Goal: Communication & Community: Share content

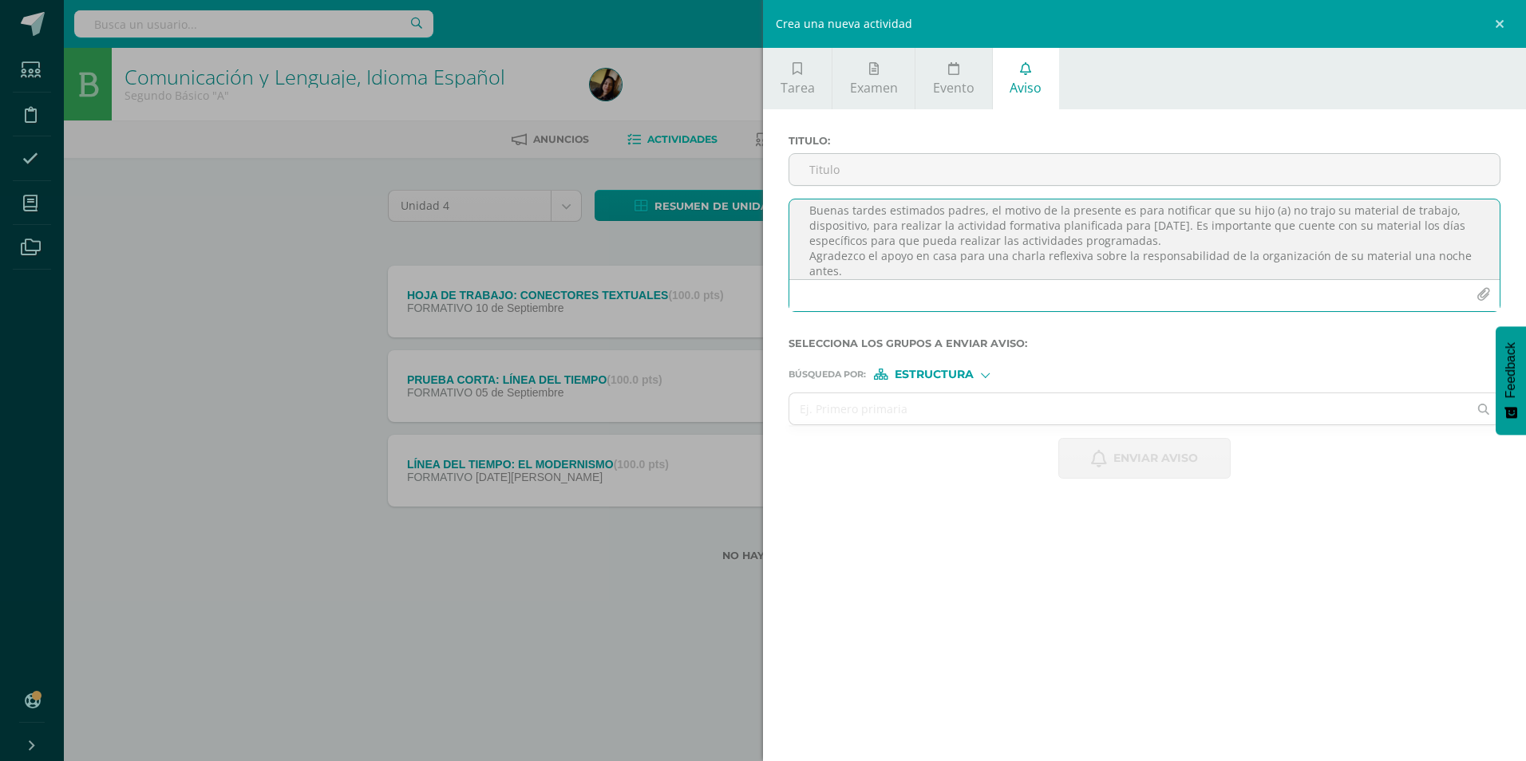
scroll to position [24, 0]
click at [1175, 224] on textarea "Buenas tardes estimados padres, el motivo de la presente es para notificar que …" at bounding box center [1144, 240] width 710 height 80
type textarea "Buenas tardes estimados padres, el motivo de la presente es para notificar que …"
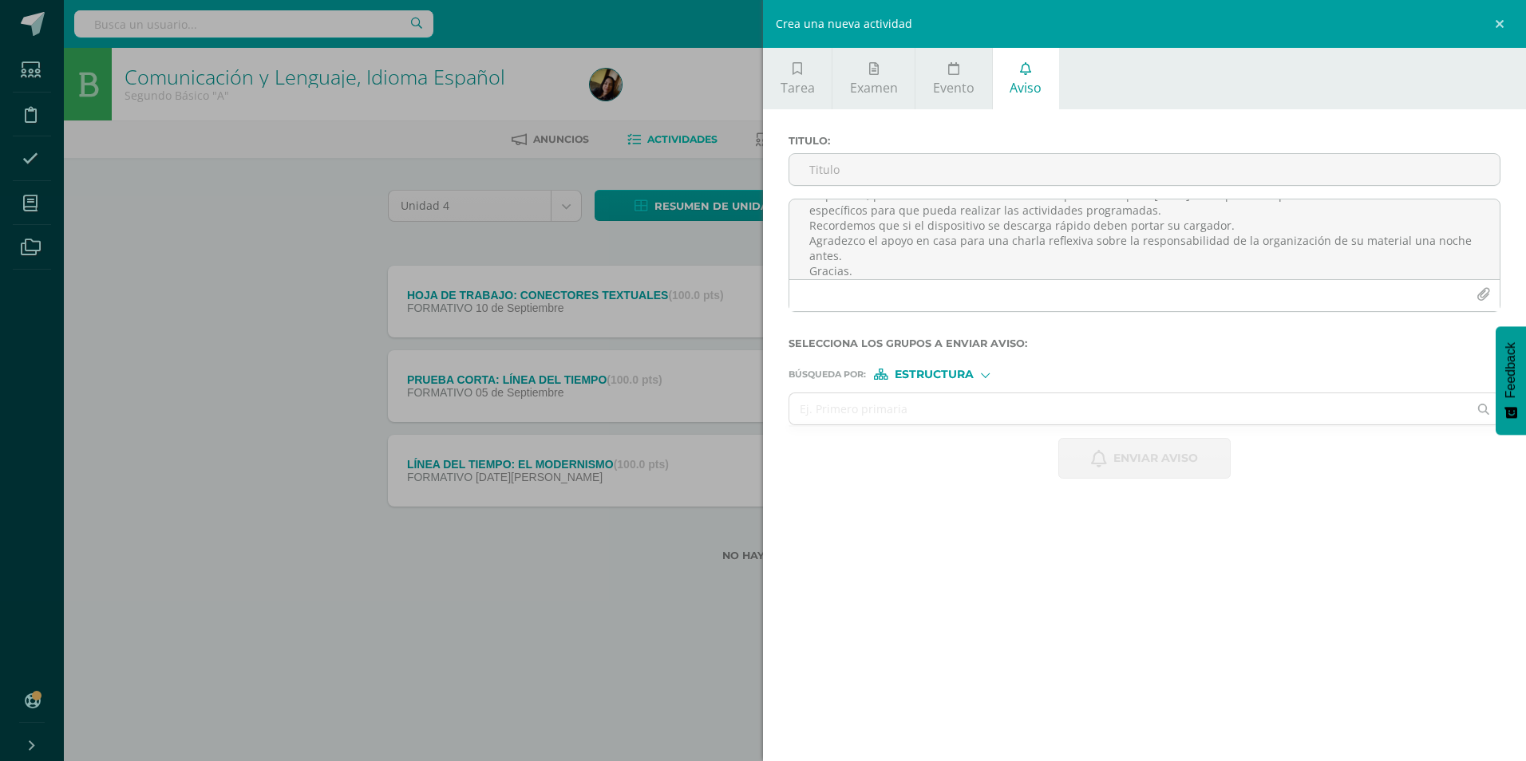
click at [948, 375] on span "Estructura" at bounding box center [934, 374] width 79 height 9
click at [944, 415] on span "Persona" at bounding box center [939, 416] width 57 height 9
click at [943, 414] on input "text" at bounding box center [1128, 408] width 678 height 31
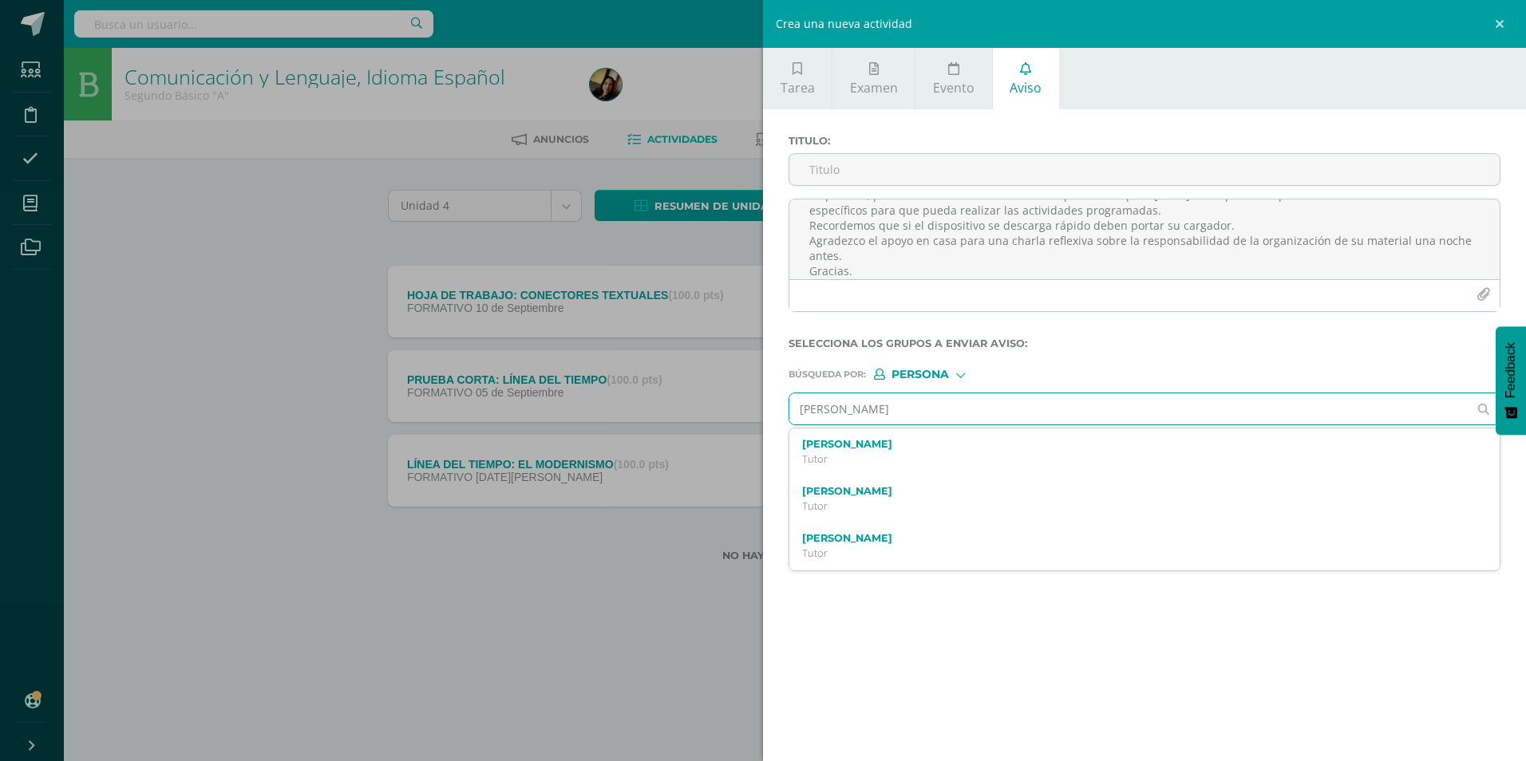
type input "[PERSON_NAME]"
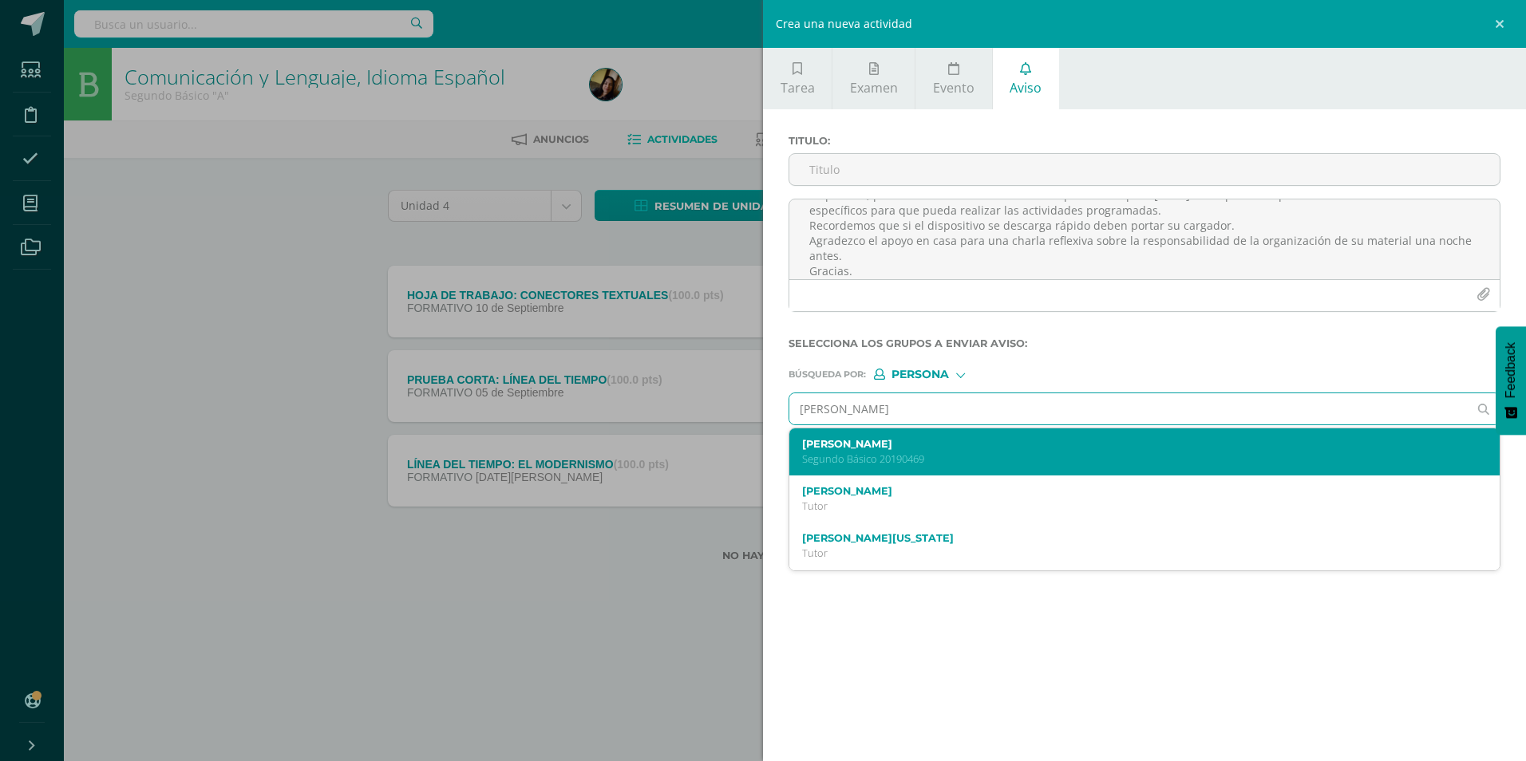
click at [979, 437] on div "[PERSON_NAME] Segundo Básico 20190469" at bounding box center [1144, 452] width 710 height 47
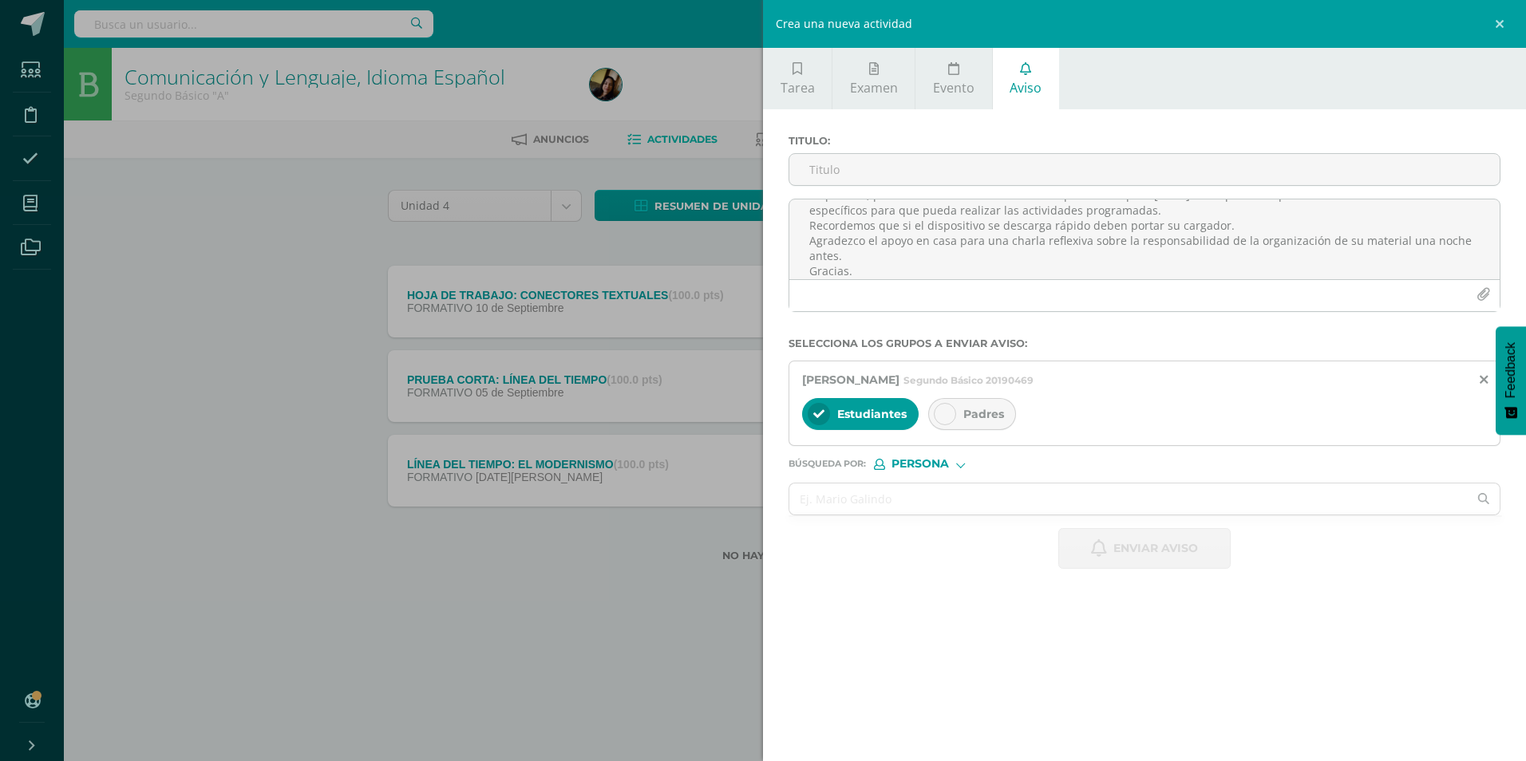
click at [979, 421] on span "Padres" at bounding box center [983, 414] width 41 height 14
click at [903, 492] on input "text" at bounding box center [1128, 499] width 678 height 31
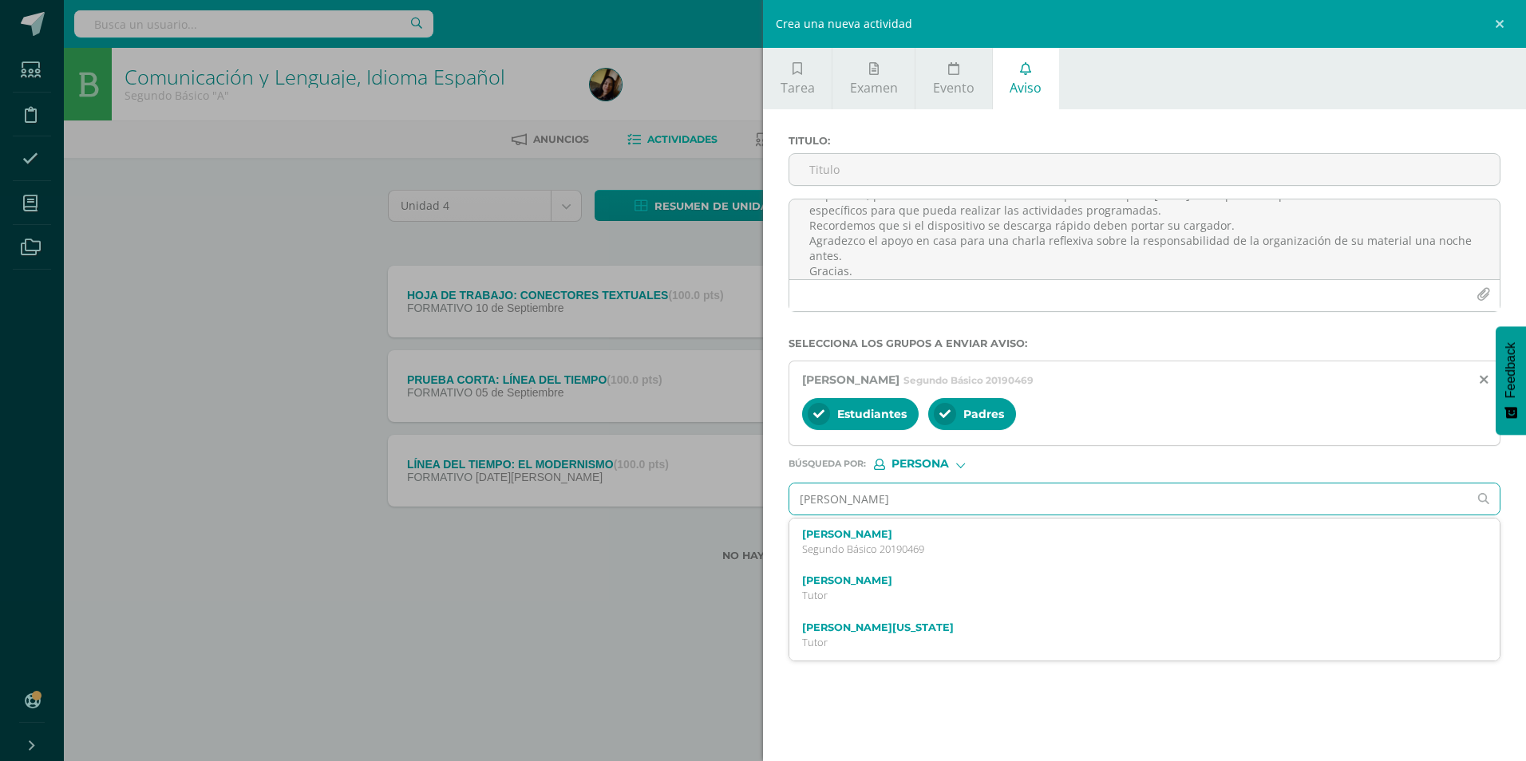
type input "[PERSON_NAME]"
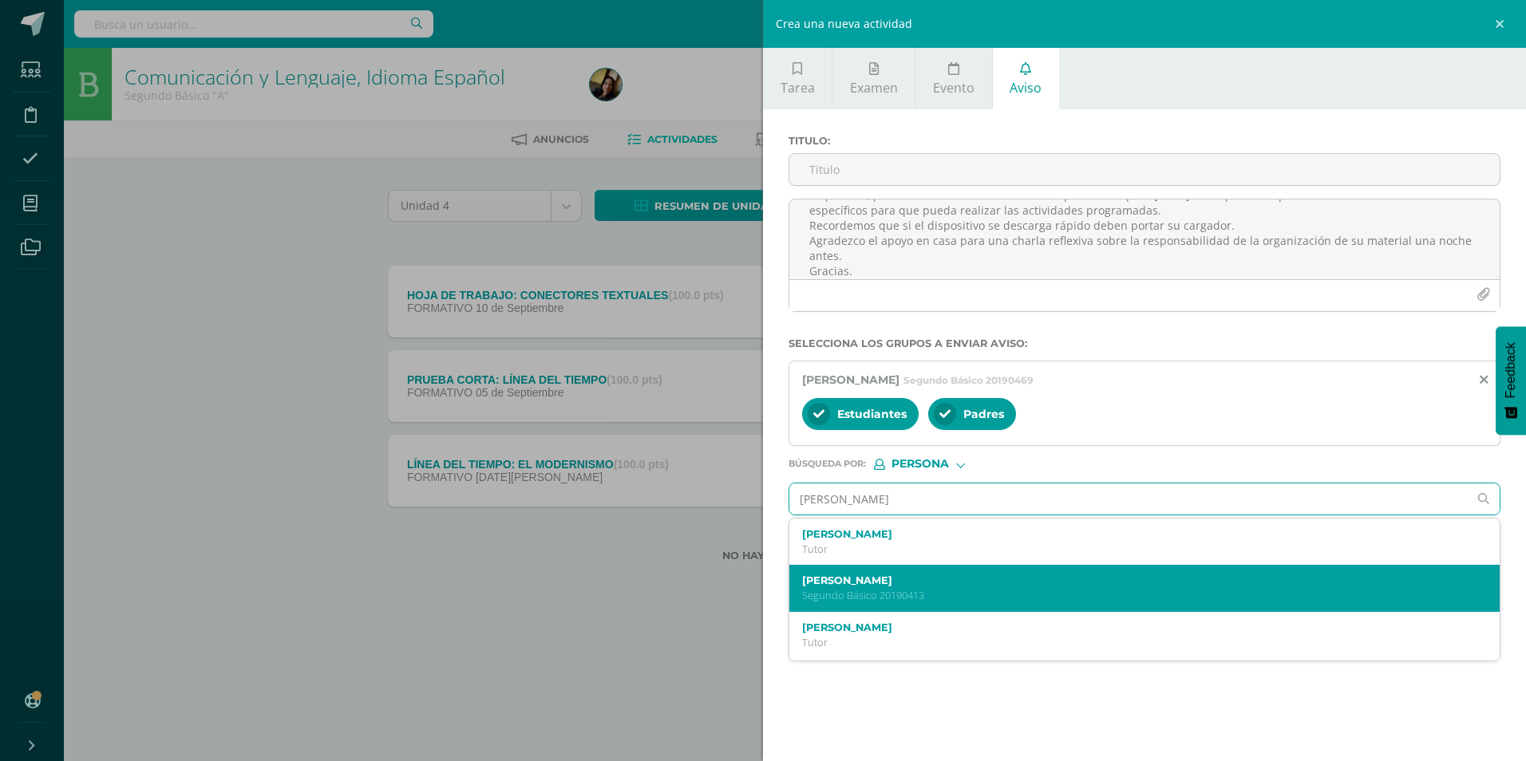
click at [891, 597] on p "Segundo Básico 20190413" at bounding box center [1129, 596] width 654 height 14
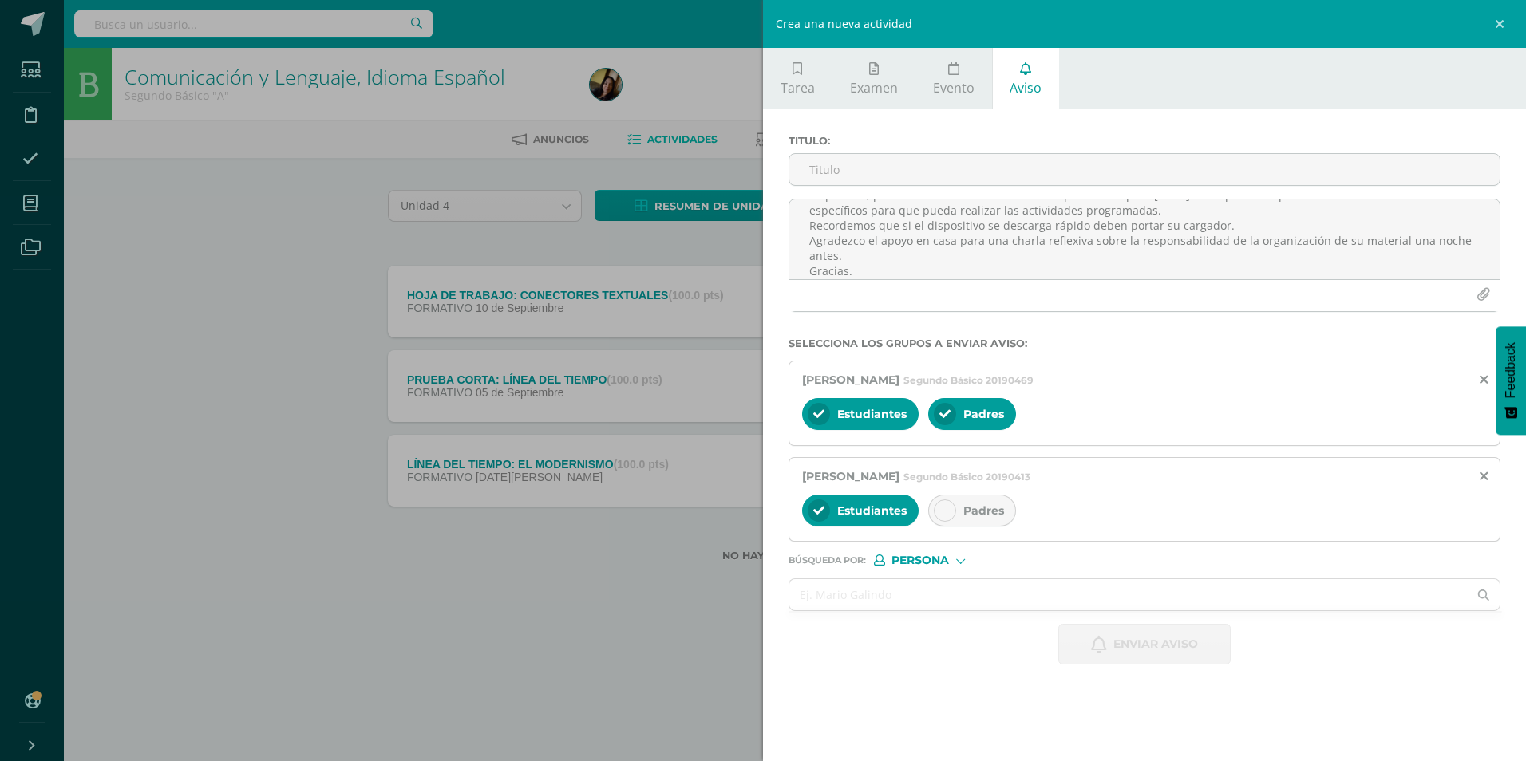
click at [937, 512] on div at bounding box center [945, 511] width 22 height 22
click at [901, 602] on input "text" at bounding box center [1128, 594] width 678 height 31
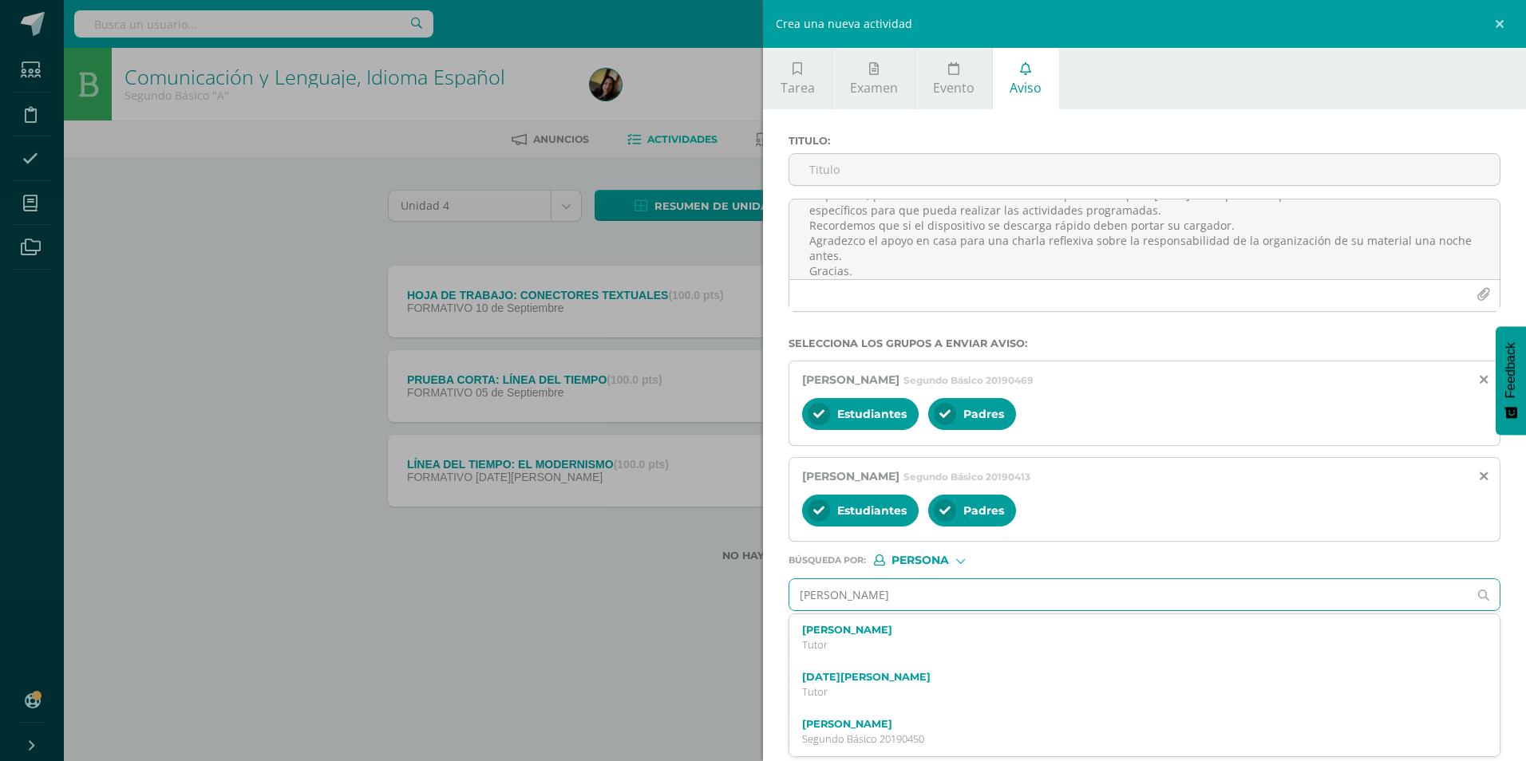
type input "[PERSON_NAME]"
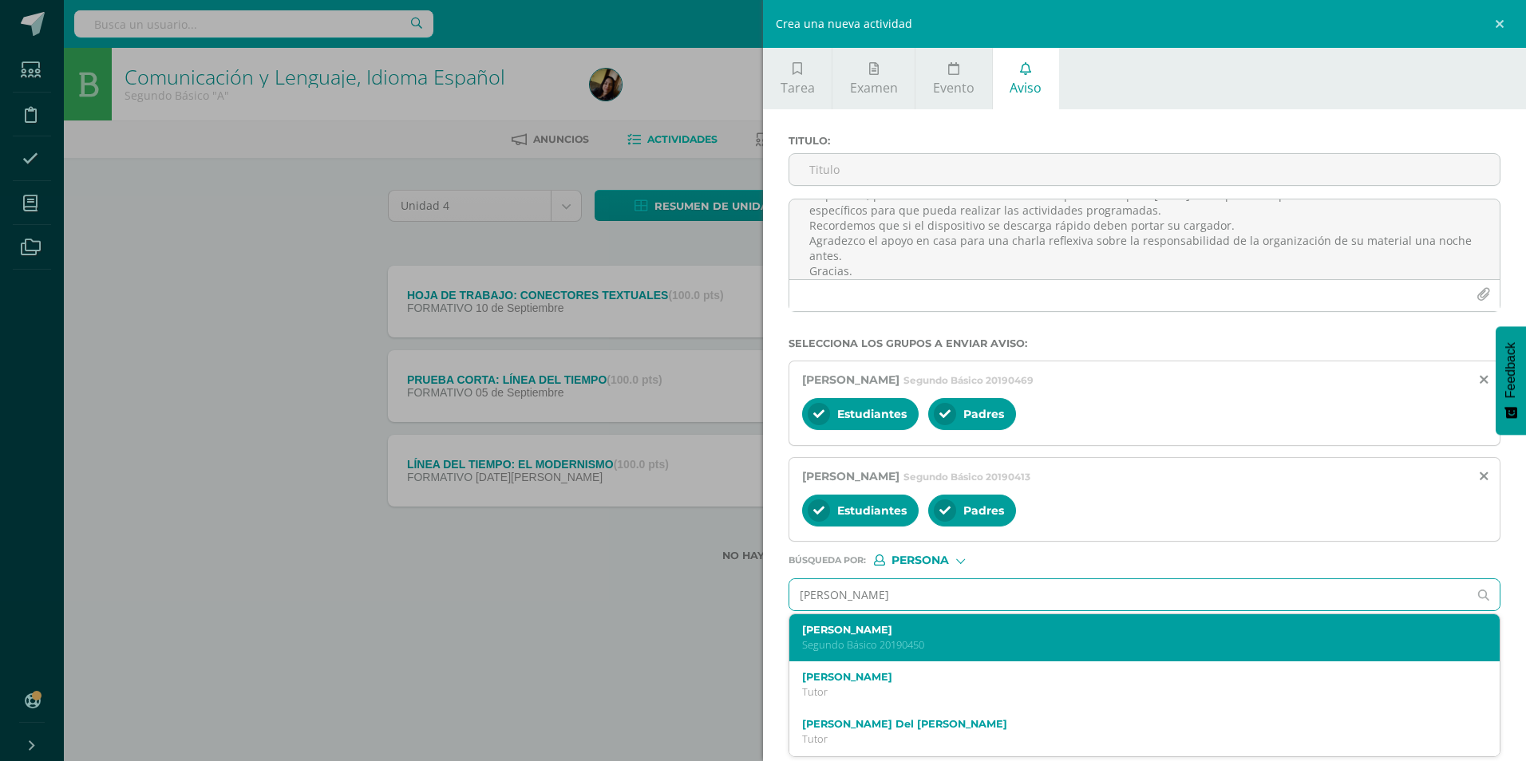
click at [906, 635] on label "[PERSON_NAME]" at bounding box center [1129, 630] width 654 height 12
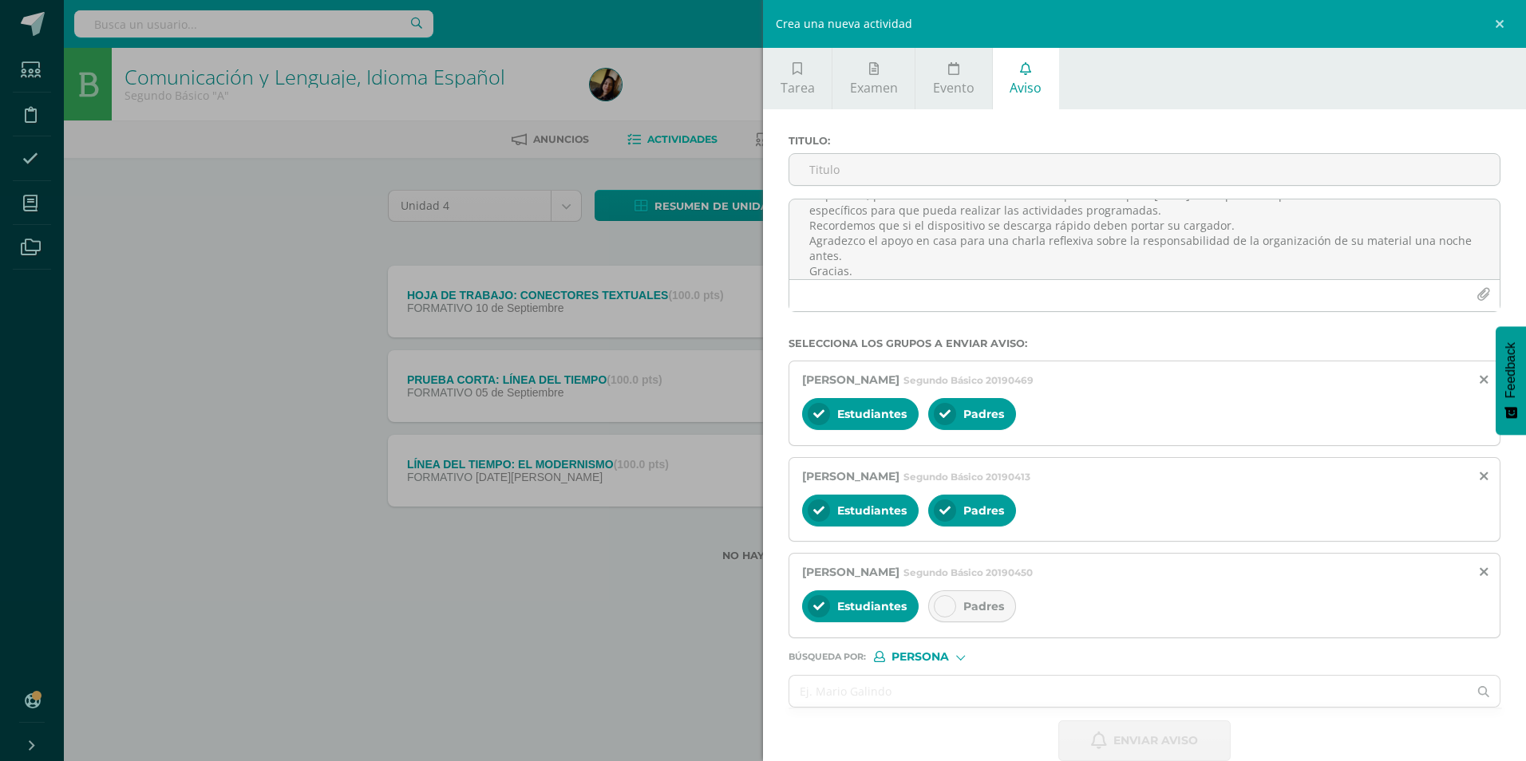
click at [938, 618] on div "Padres" at bounding box center [972, 607] width 88 height 32
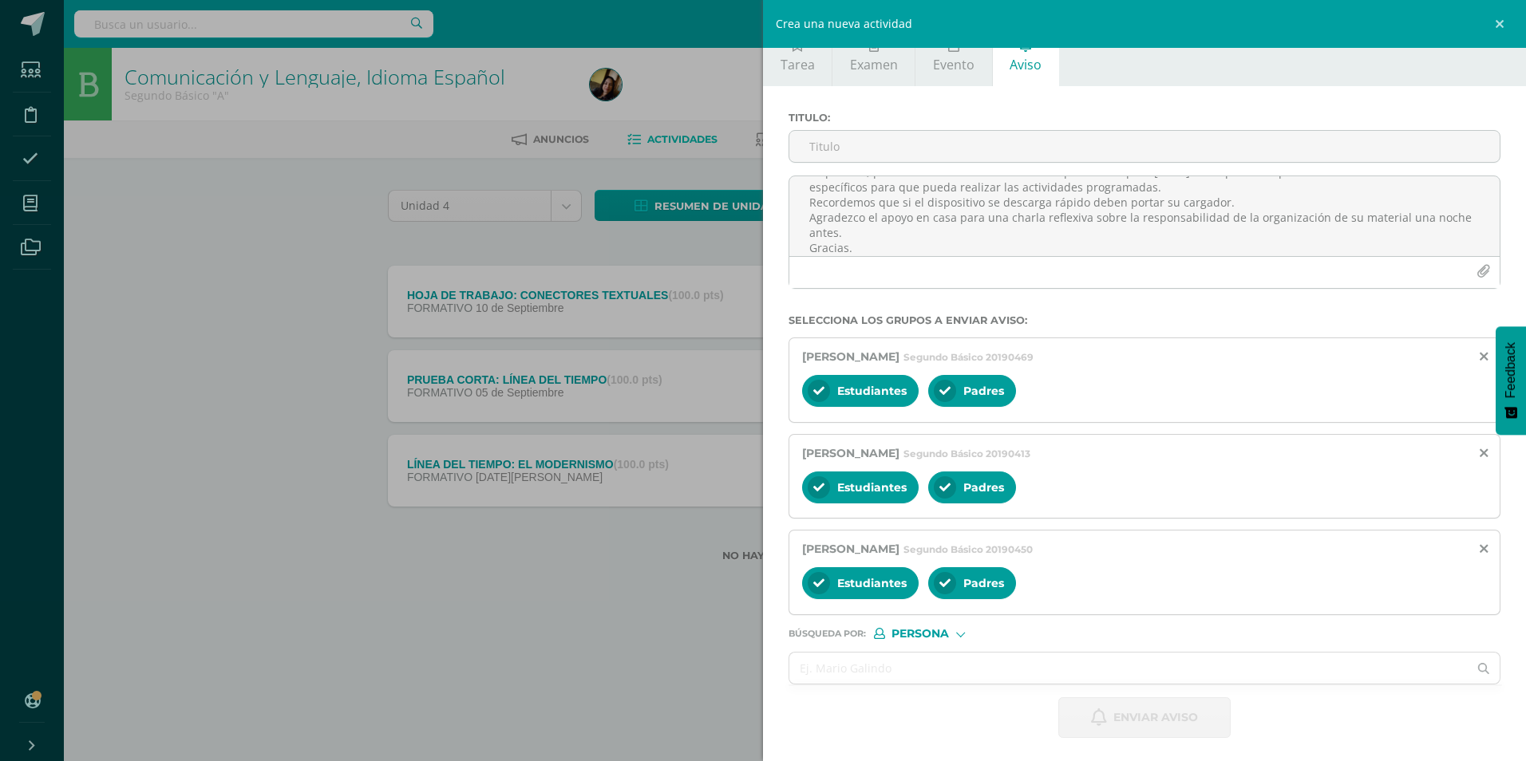
scroll to position [26, 0]
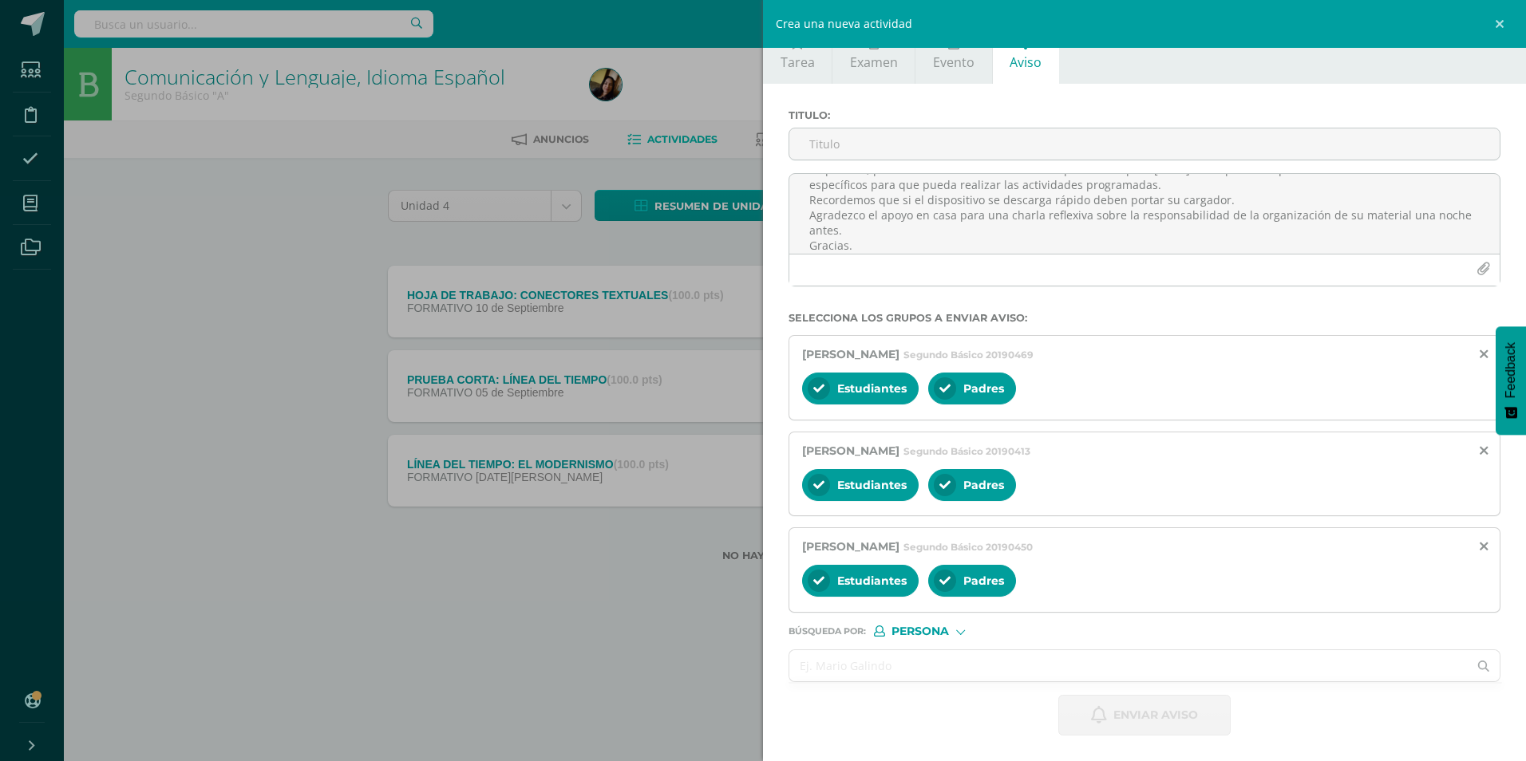
click at [932, 654] on input "text" at bounding box center [1128, 665] width 678 height 31
type input "[PERSON_NAME]"
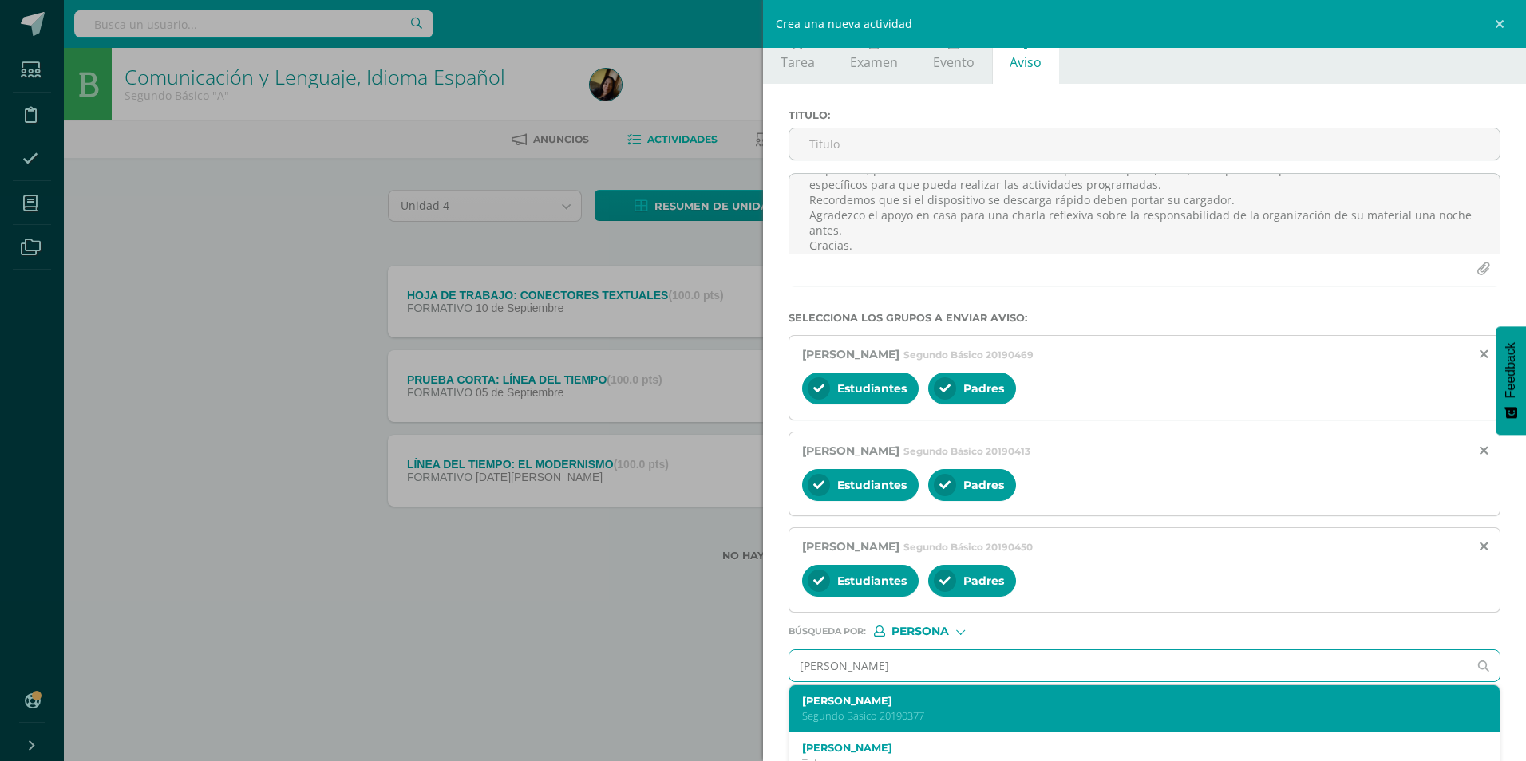
click at [888, 696] on label "[PERSON_NAME]" at bounding box center [1129, 701] width 654 height 12
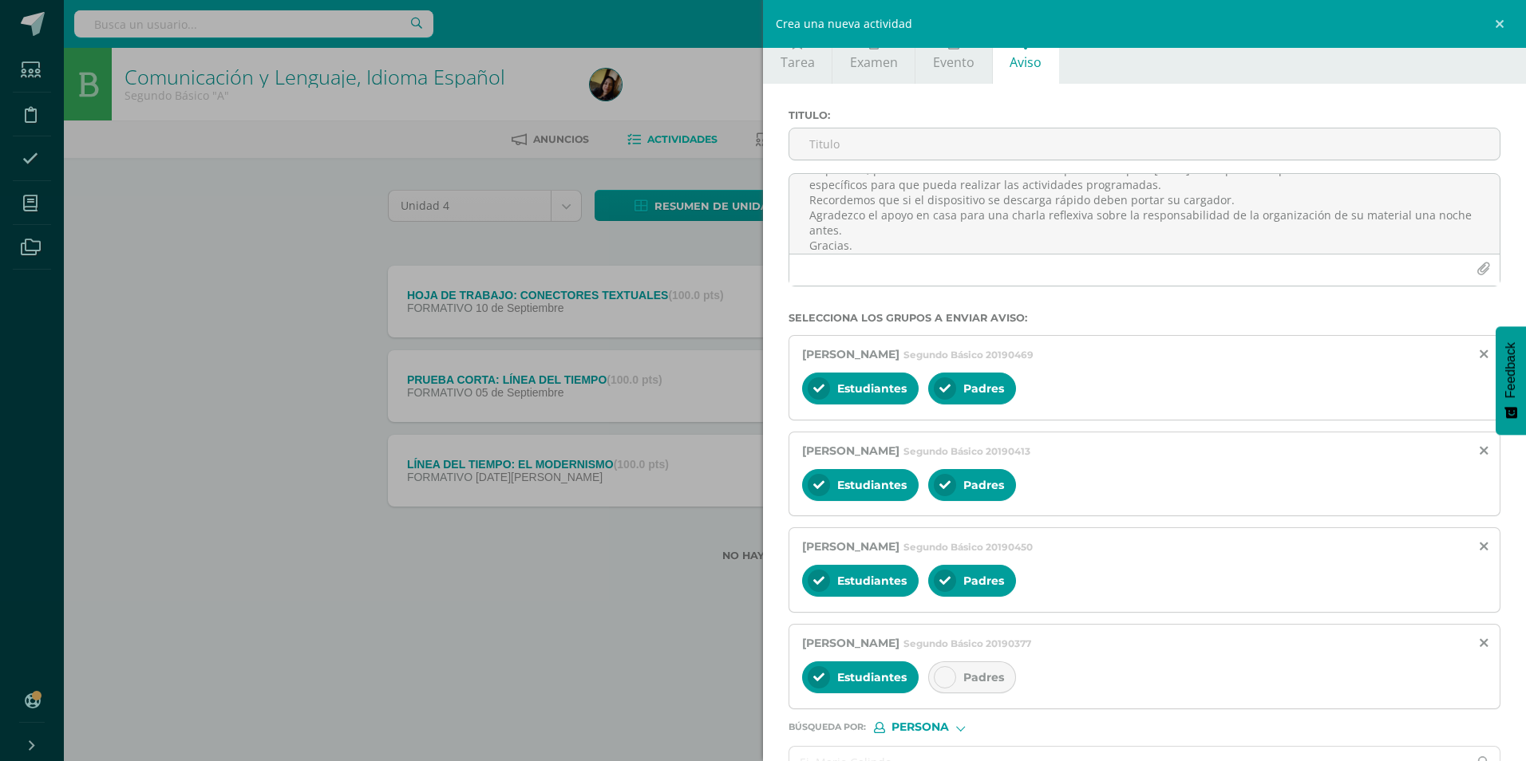
click at [952, 676] on div at bounding box center [945, 677] width 22 height 22
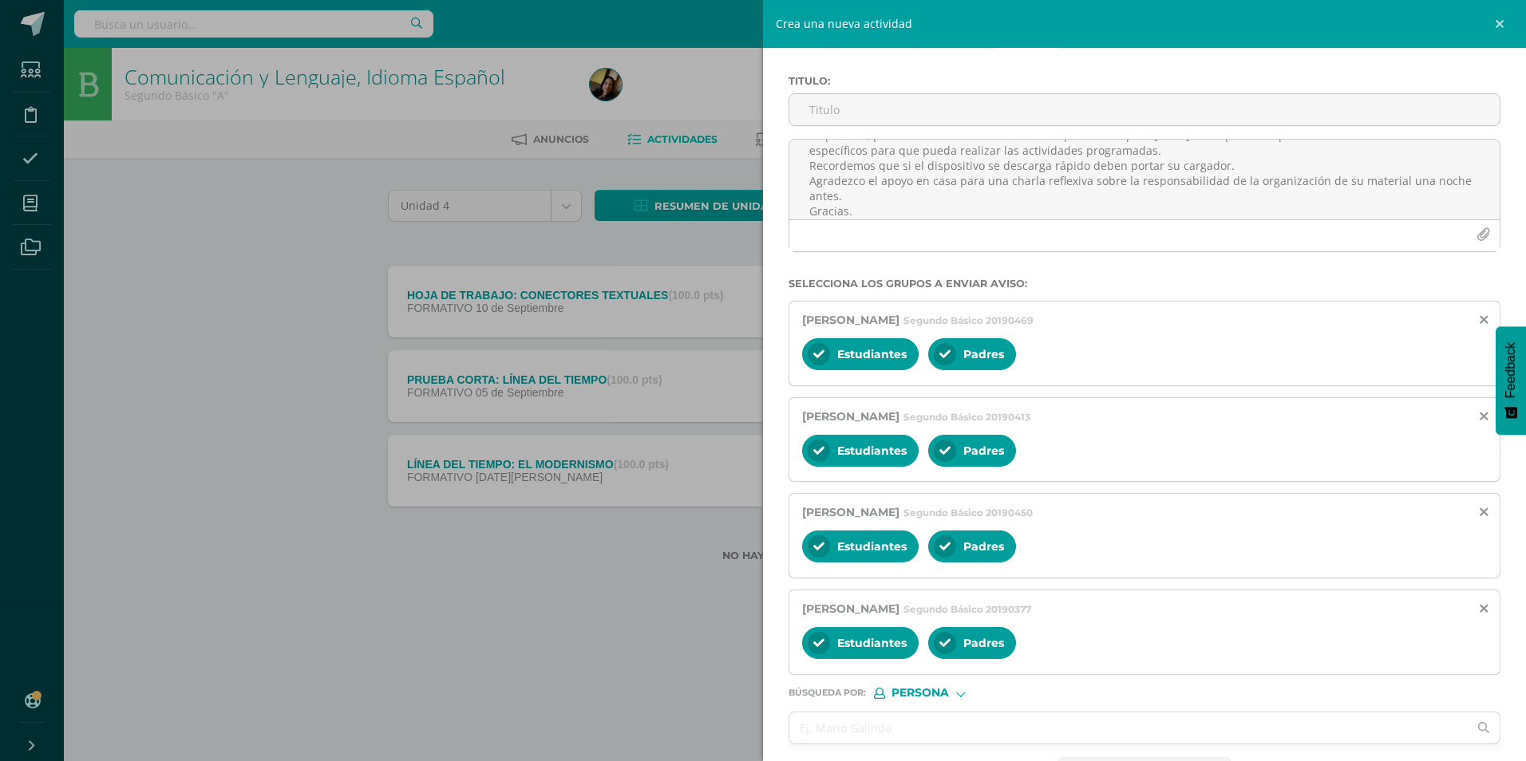
scroll to position [0, 0]
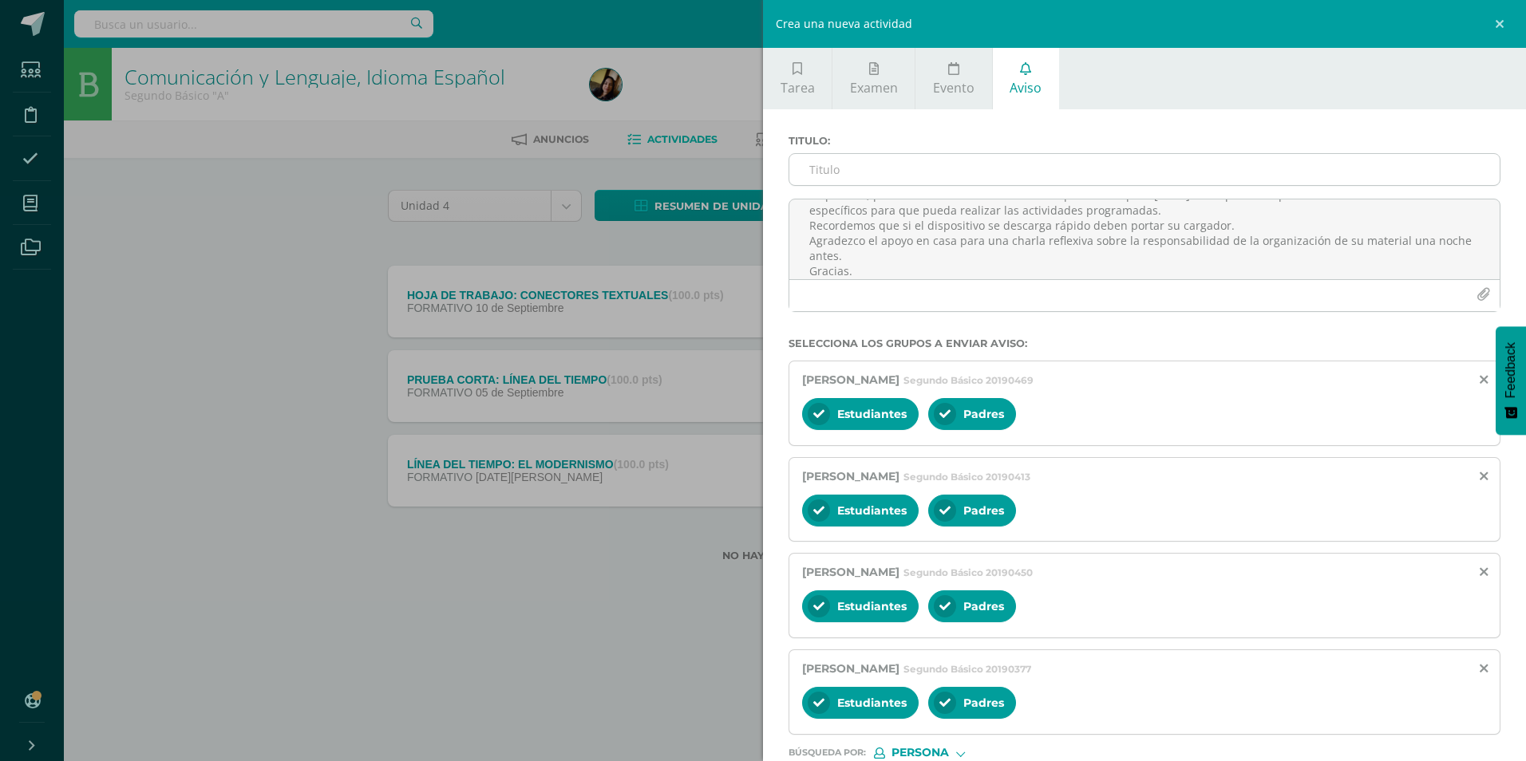
click at [849, 178] on input "Titulo :" at bounding box center [1144, 169] width 710 height 31
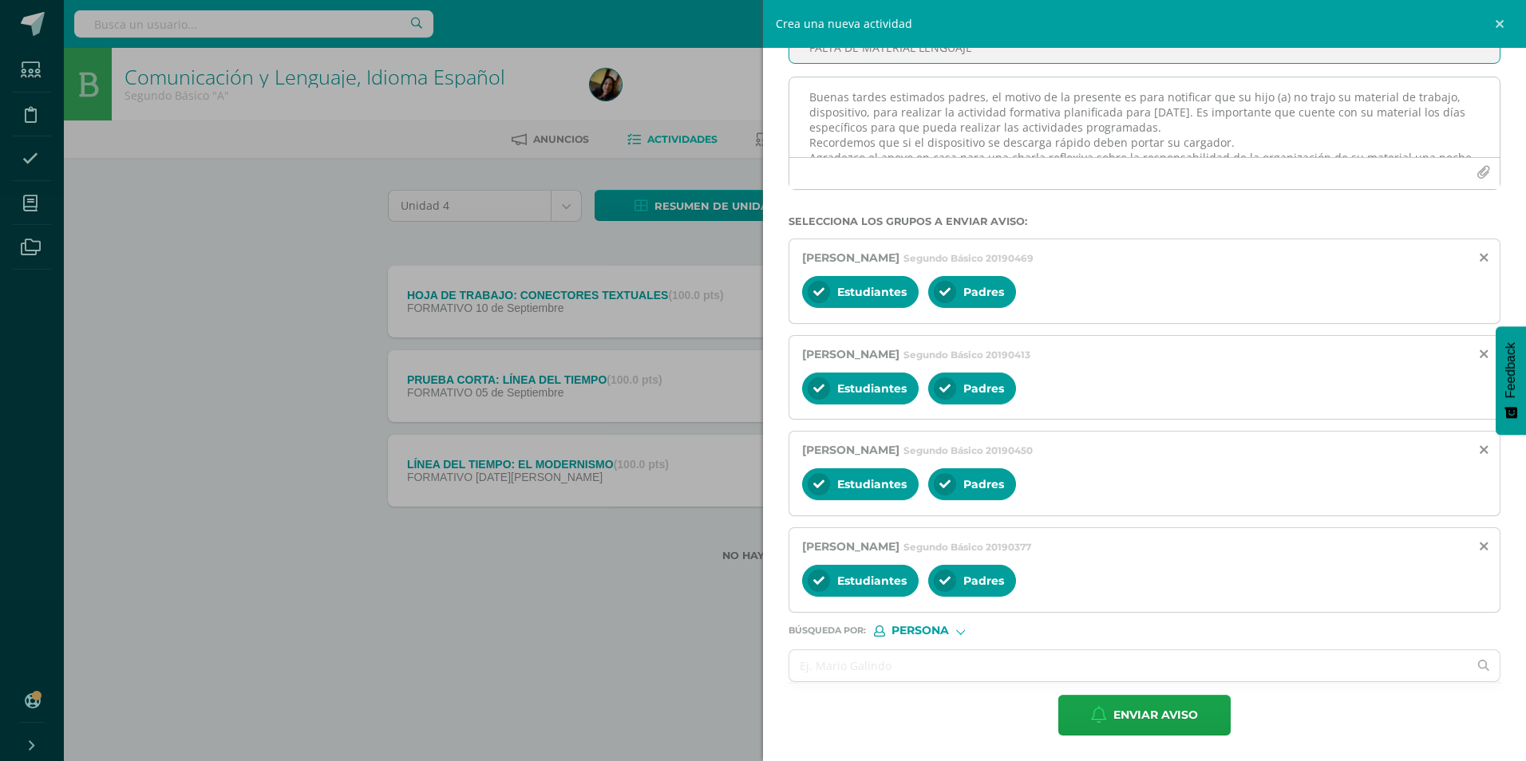
scroll to position [50, 0]
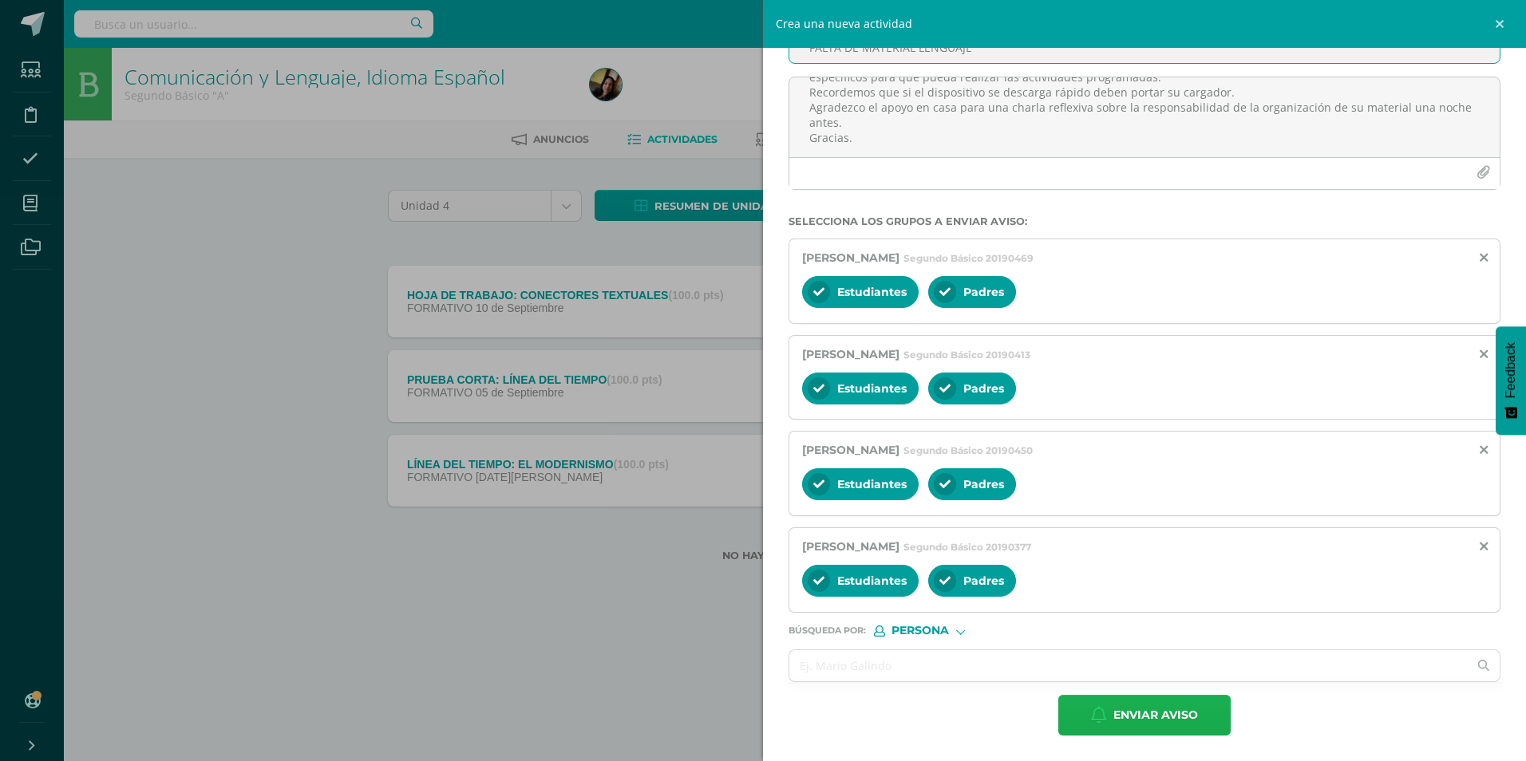
type input "FALTA DE MATERIAL LENGUAJE"
click at [1144, 715] on span "Enviar aviso" at bounding box center [1155, 715] width 85 height 39
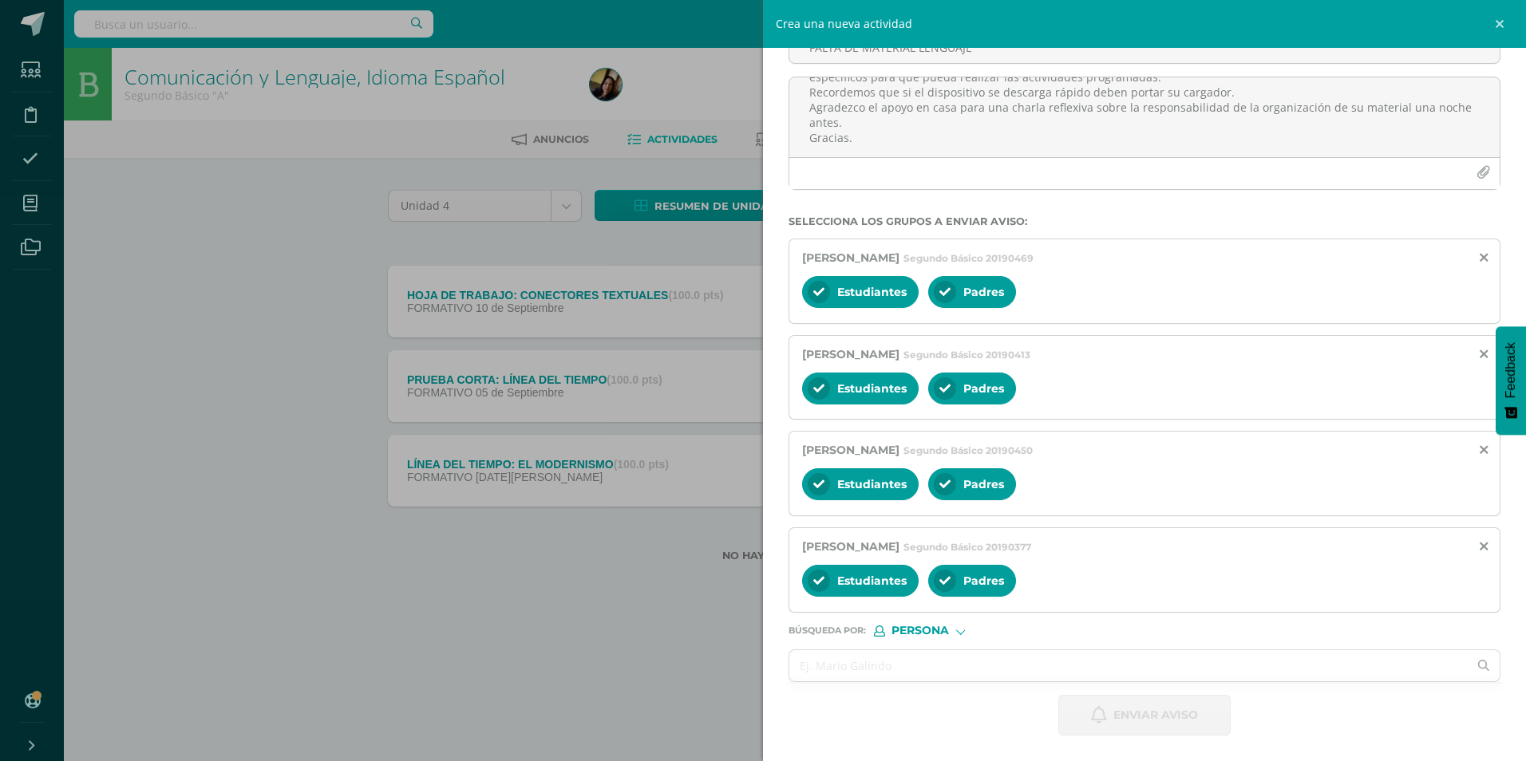
scroll to position [0, 0]
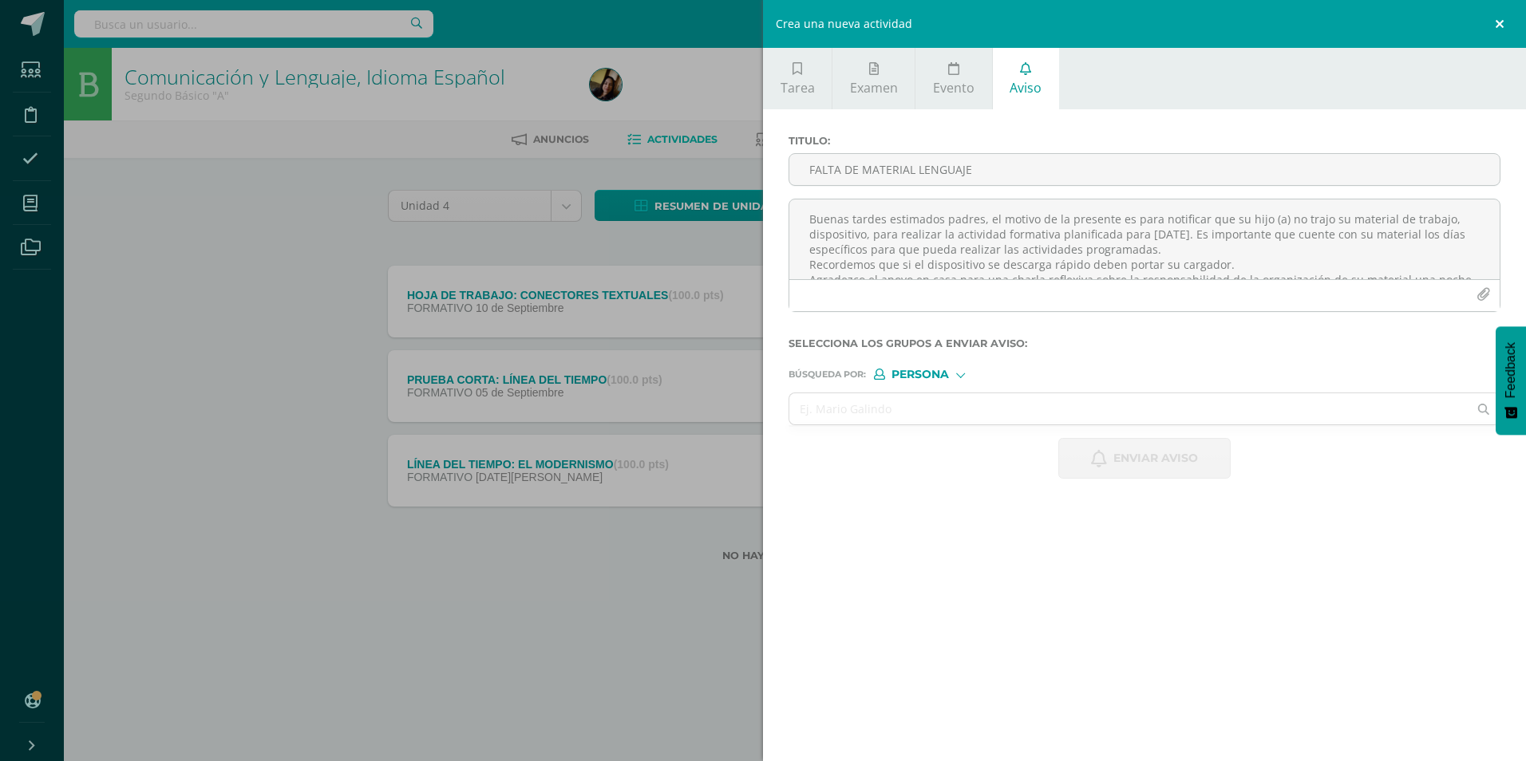
click at [1494, 27] on link at bounding box center [1502, 24] width 48 height 48
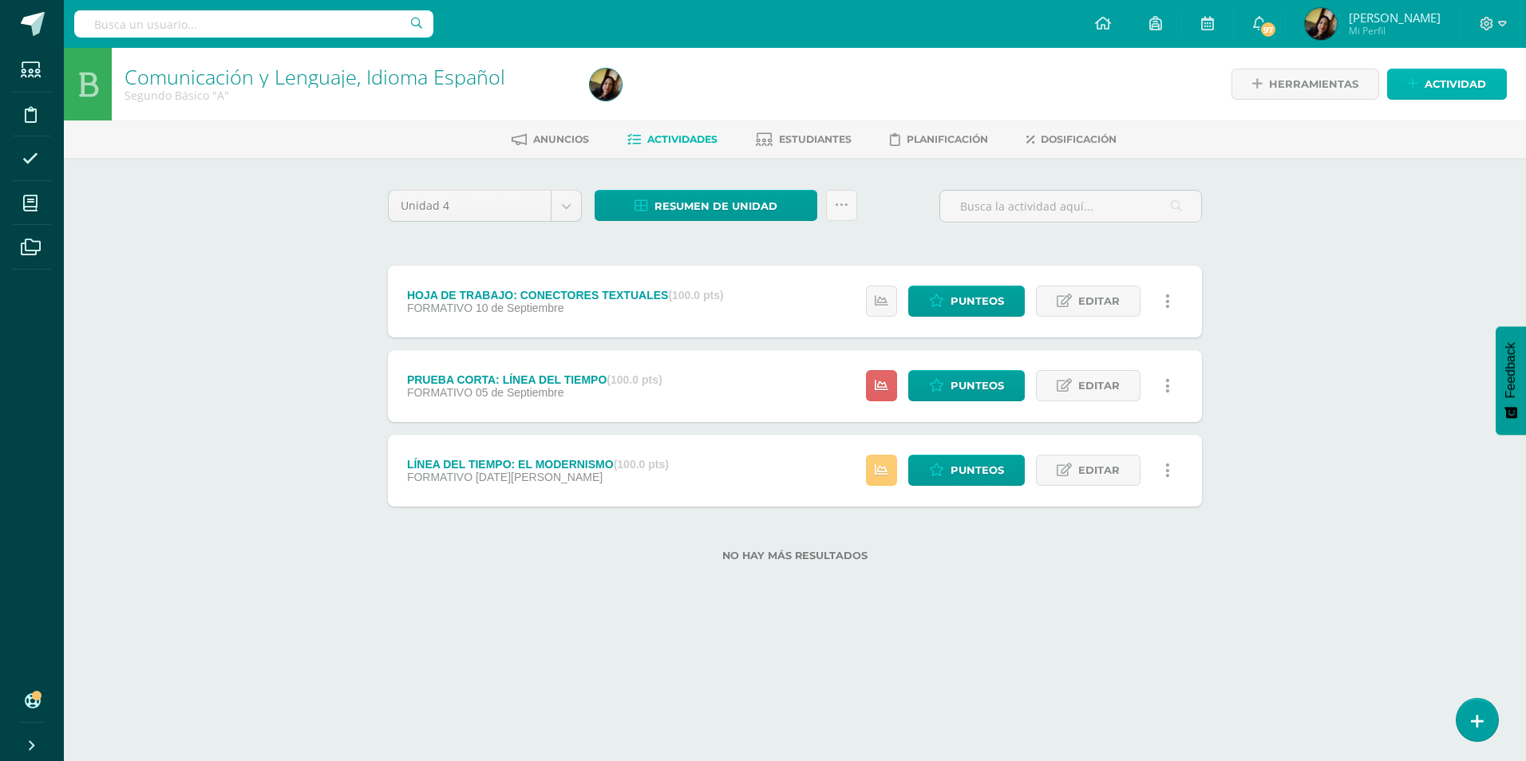
click at [1403, 87] on link "Actividad" at bounding box center [1447, 84] width 120 height 31
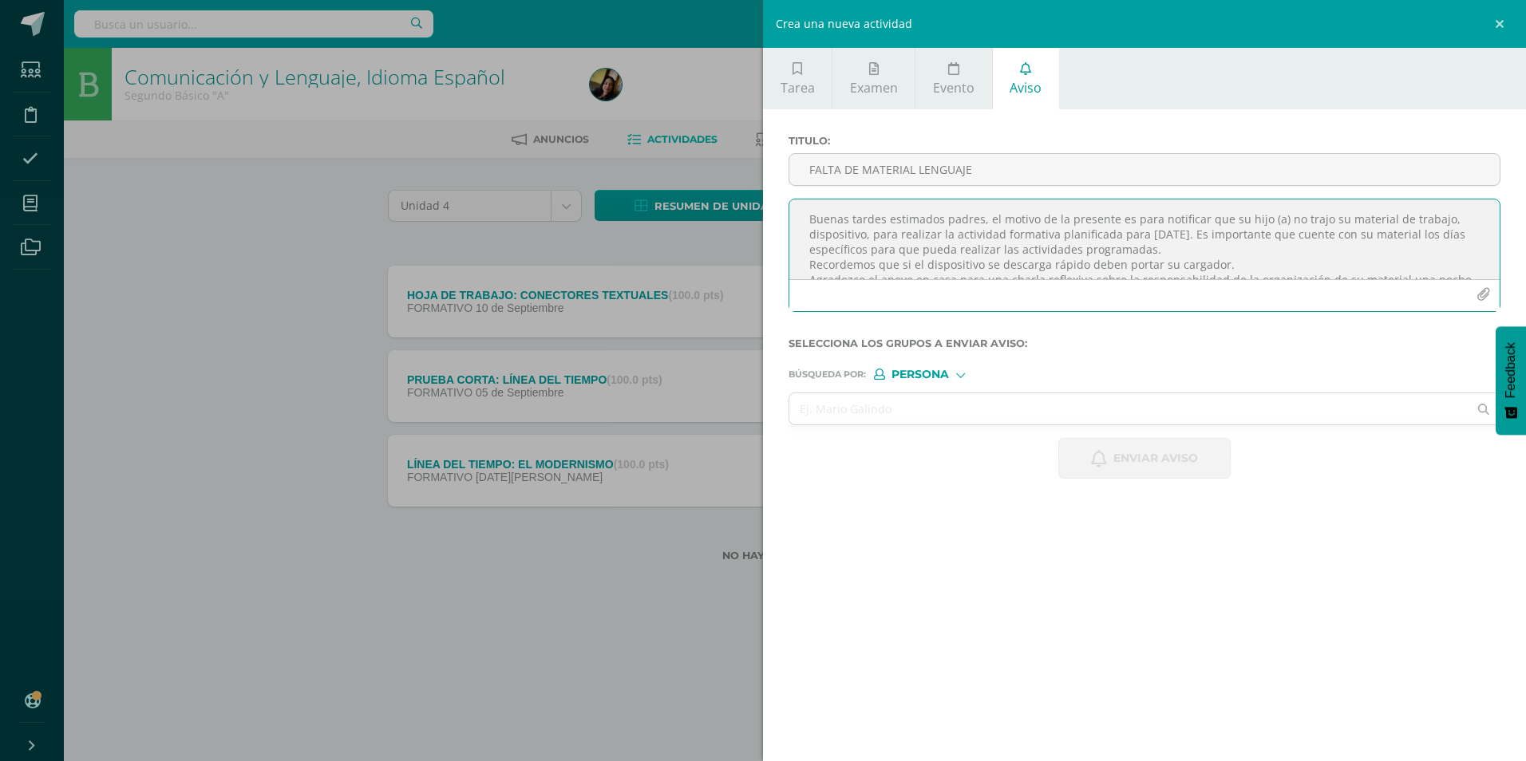
click at [966, 243] on textarea "Buenas tardes estimados padres, el motivo de la presente es para notificar que …" at bounding box center [1144, 240] width 710 height 80
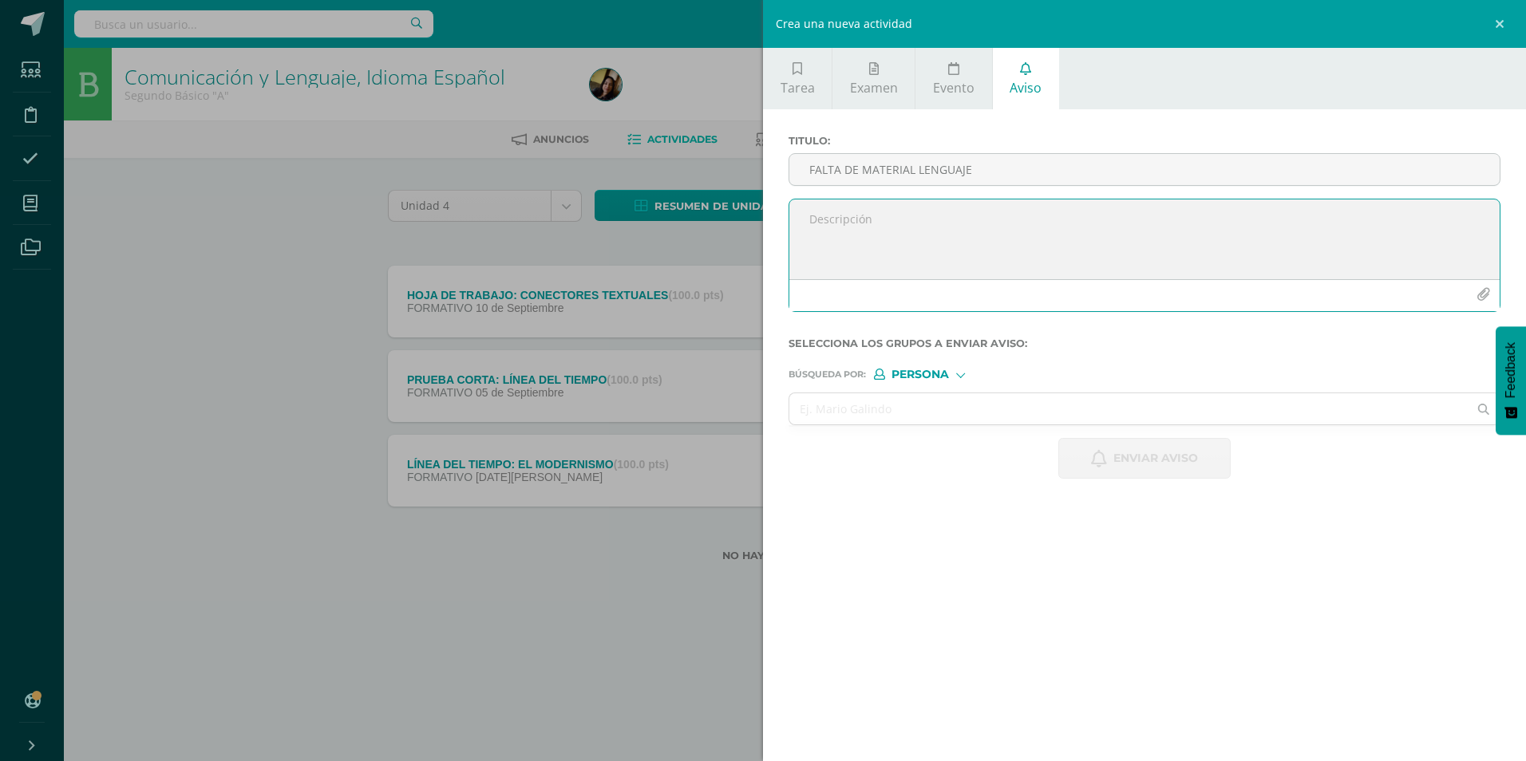
type textarea "b"
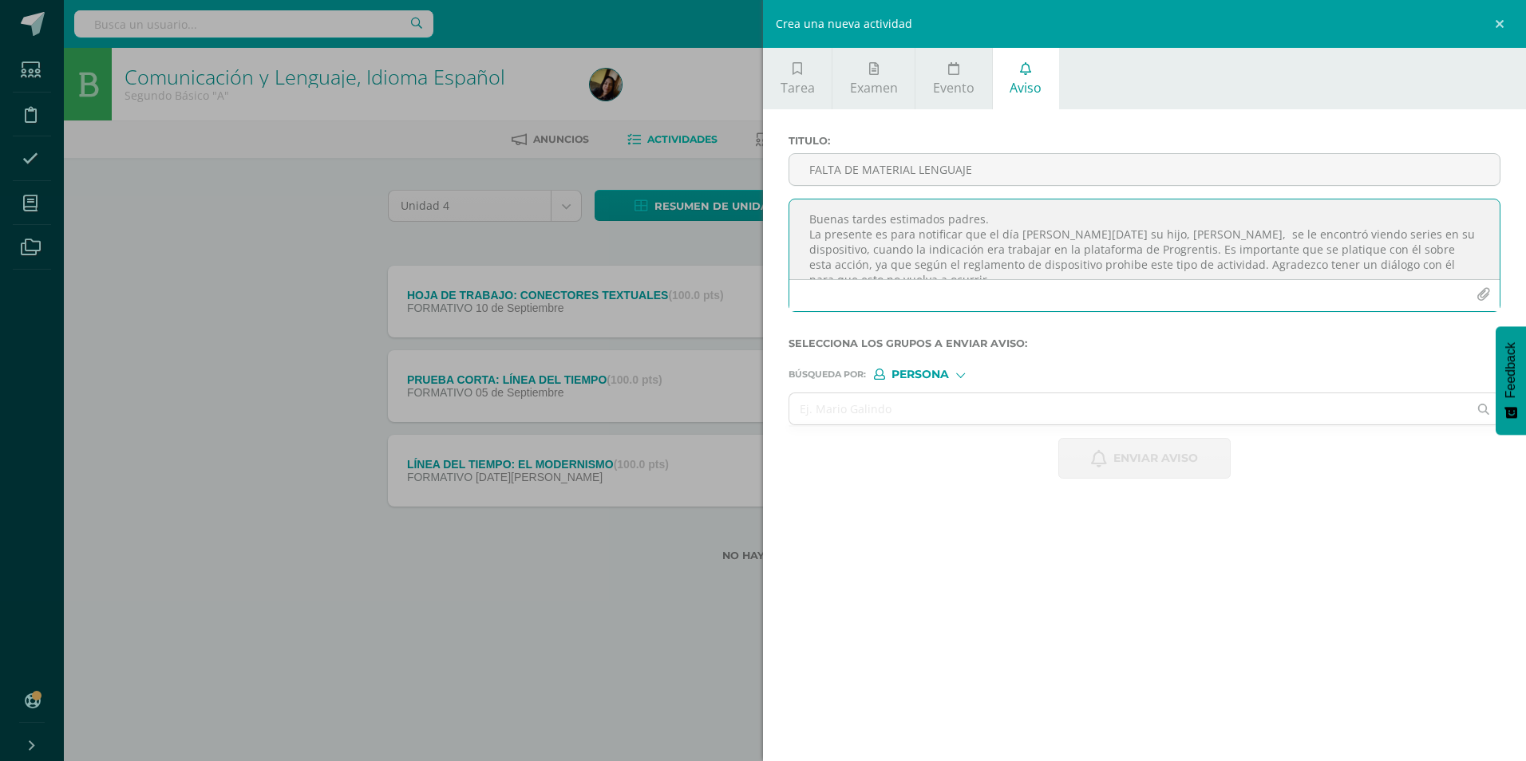
scroll to position [9, 0]
click at [978, 255] on textarea "Buenas tardes estimados padres. La presente es para notificar que el día [PERSO…" at bounding box center [1144, 240] width 710 height 80
type textarea "Buenas tardes estimados padres. La presente es para notificar que el día [PERSO…"
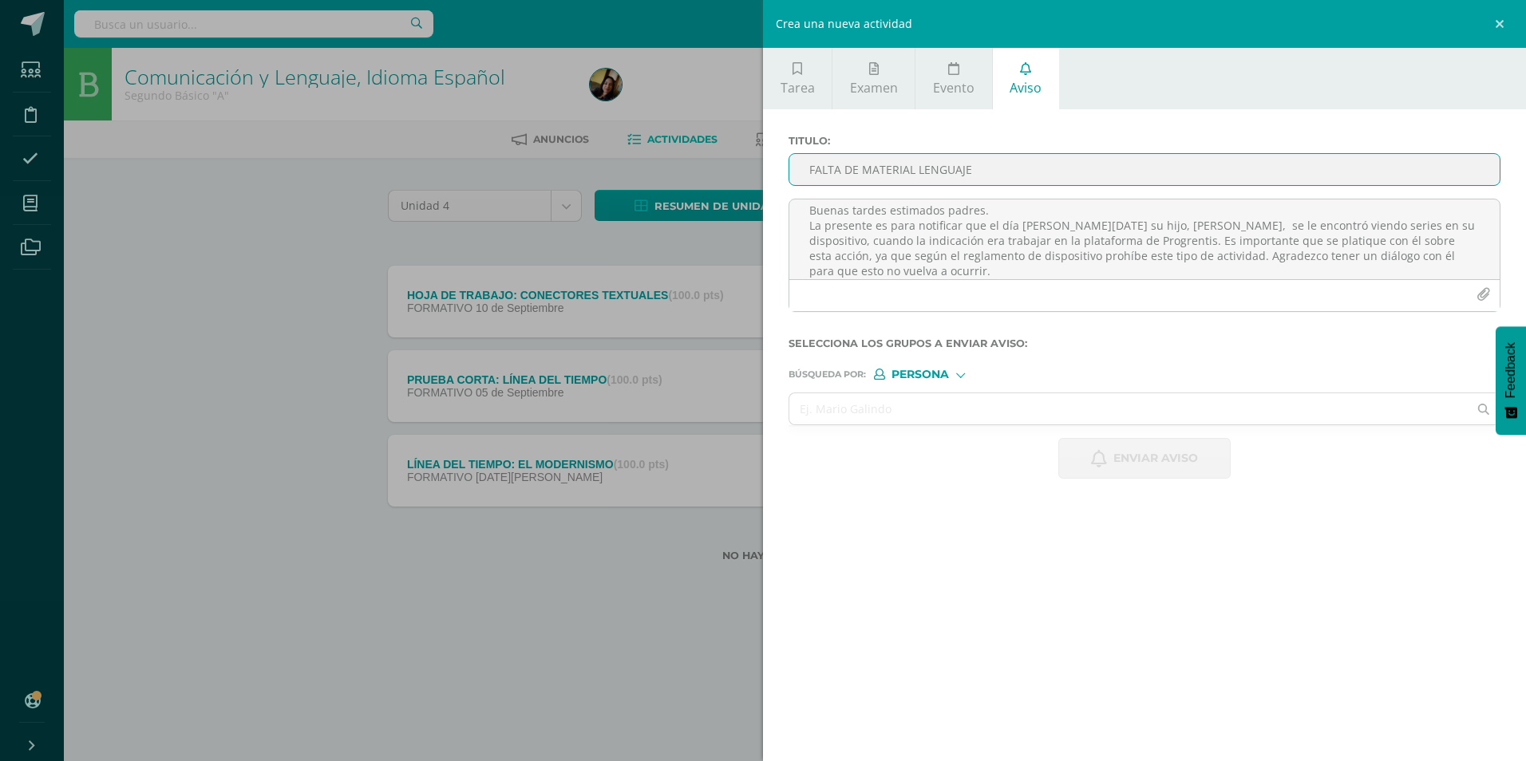
click at [870, 170] on input "FALTA DE MATERIAL LENGUAJE" at bounding box center [1144, 169] width 710 height 31
type input "AVISO IMPORTANTE"
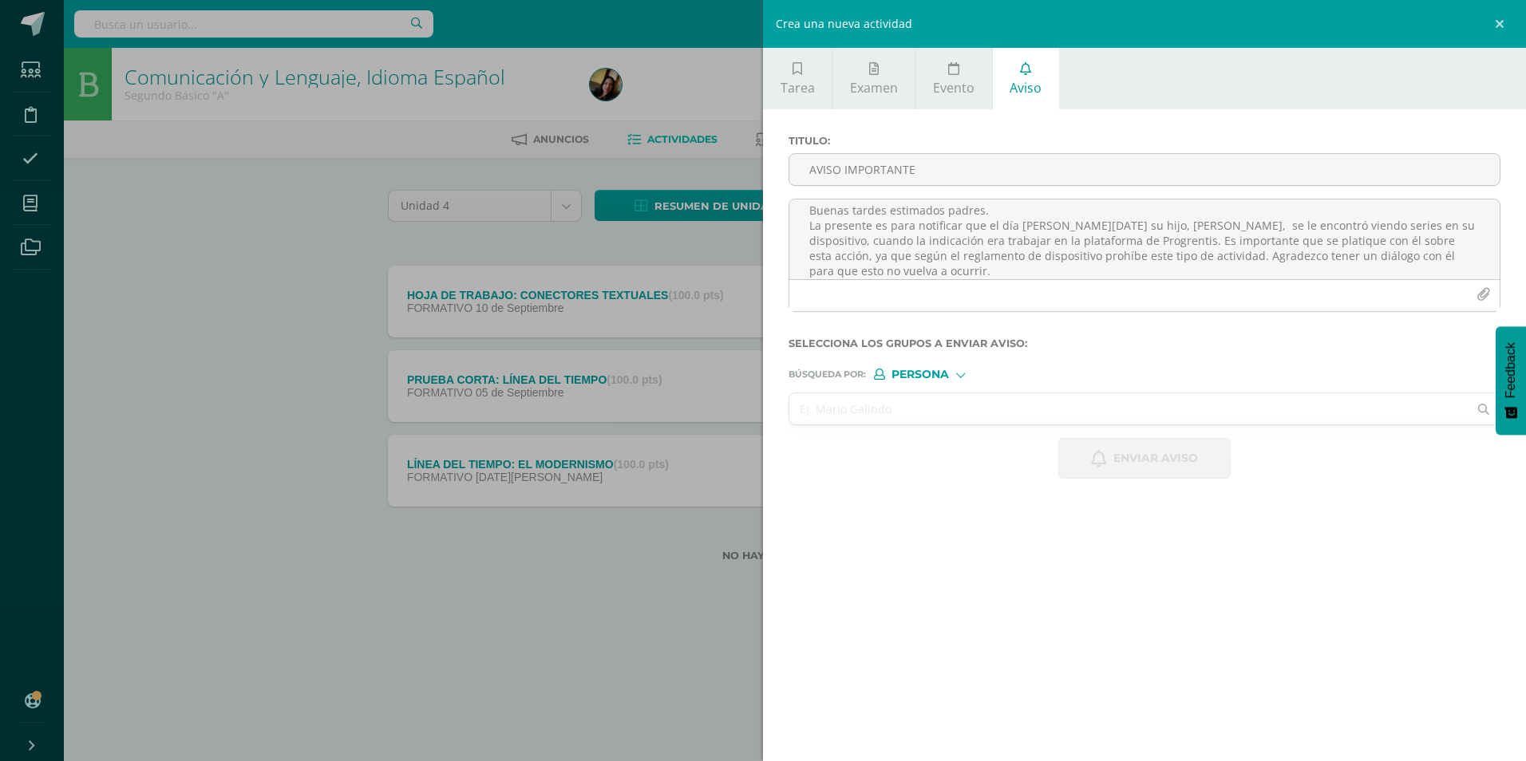
click at [918, 418] on input "text" at bounding box center [1128, 408] width 678 height 31
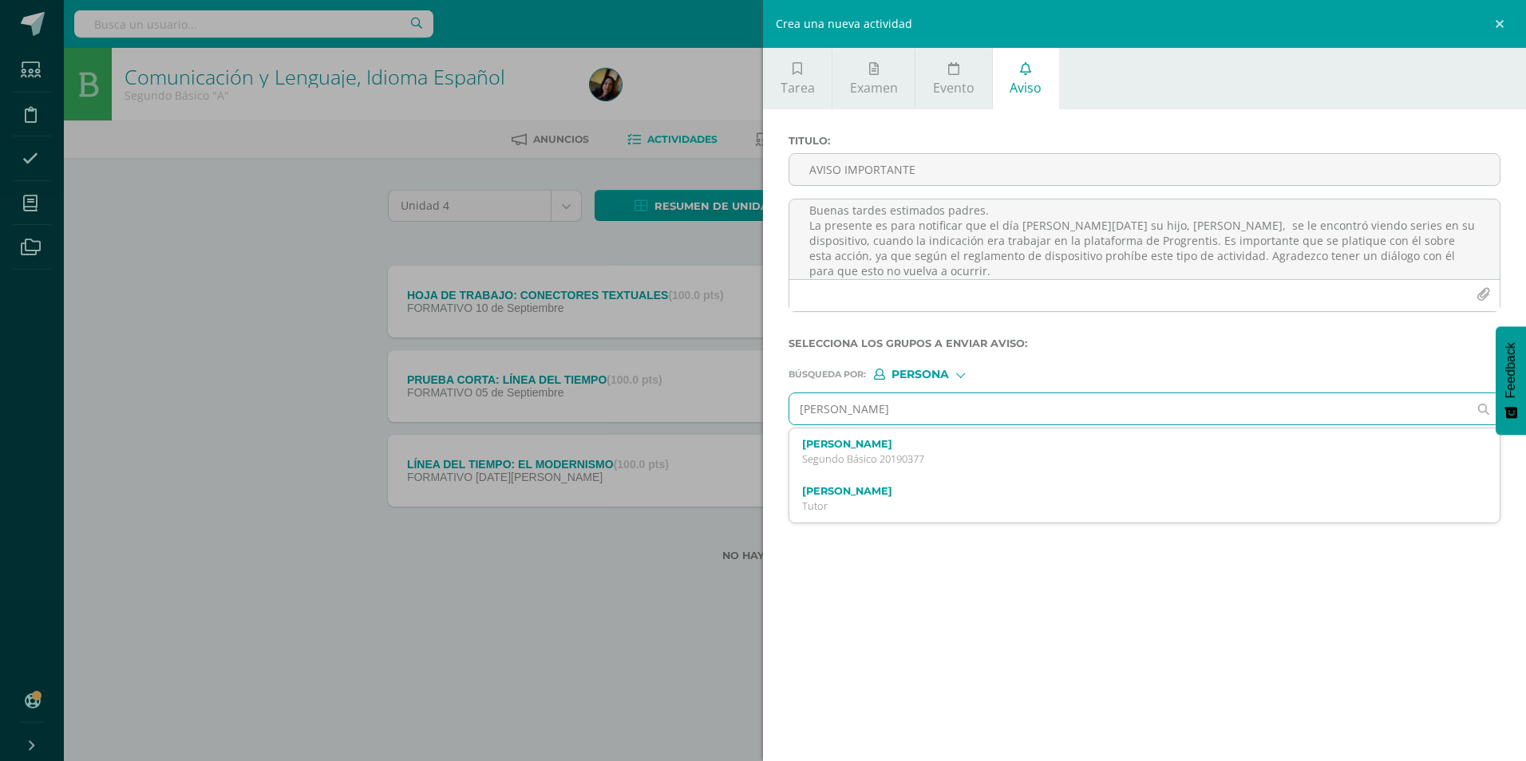
type input "[PERSON_NAME]"
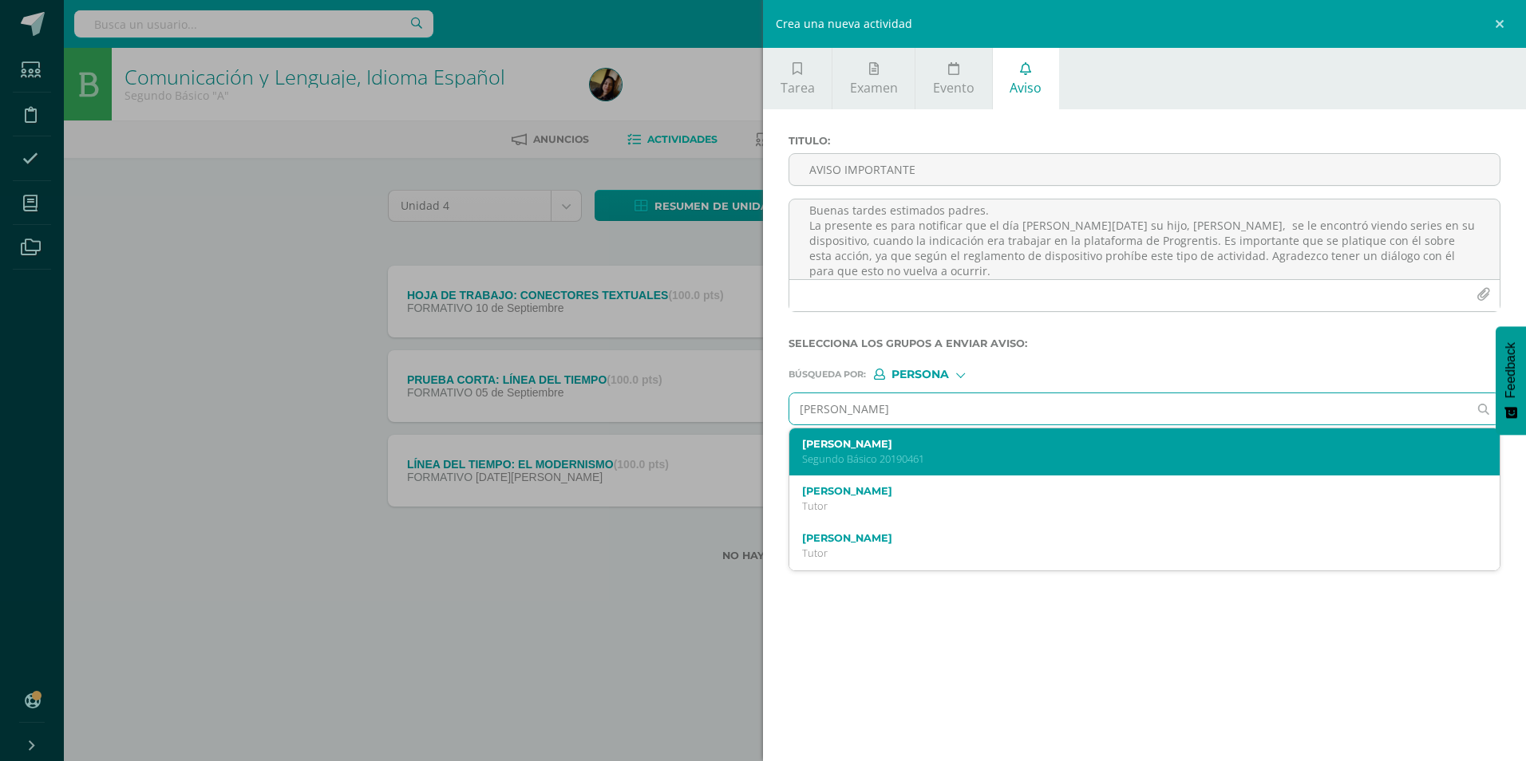
click at [905, 464] on p "Segundo Básico 20190461" at bounding box center [1129, 460] width 654 height 14
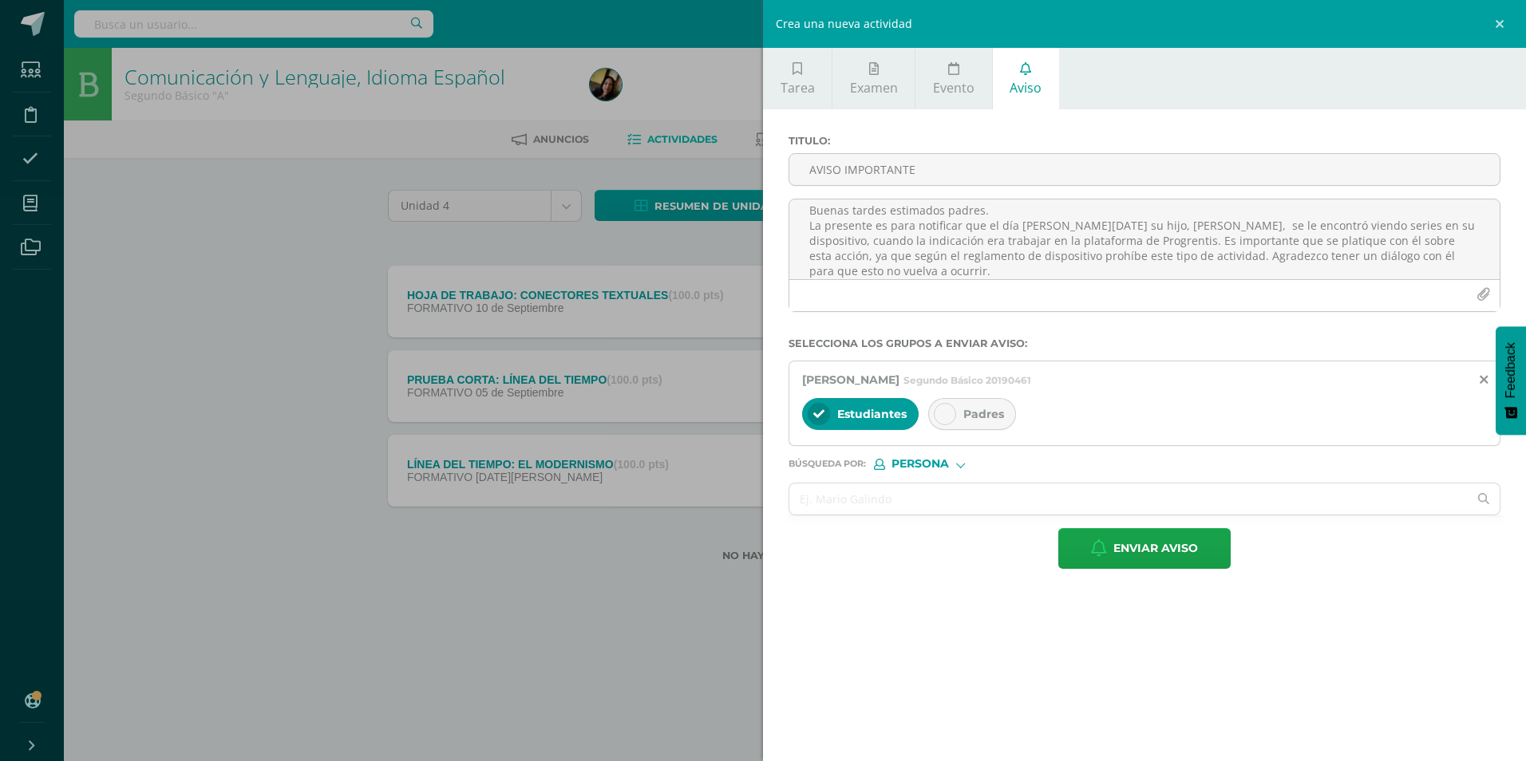
click at [949, 420] on icon at bounding box center [944, 414] width 11 height 11
click at [888, 413] on span "Estudiantes" at bounding box center [871, 414] width 69 height 14
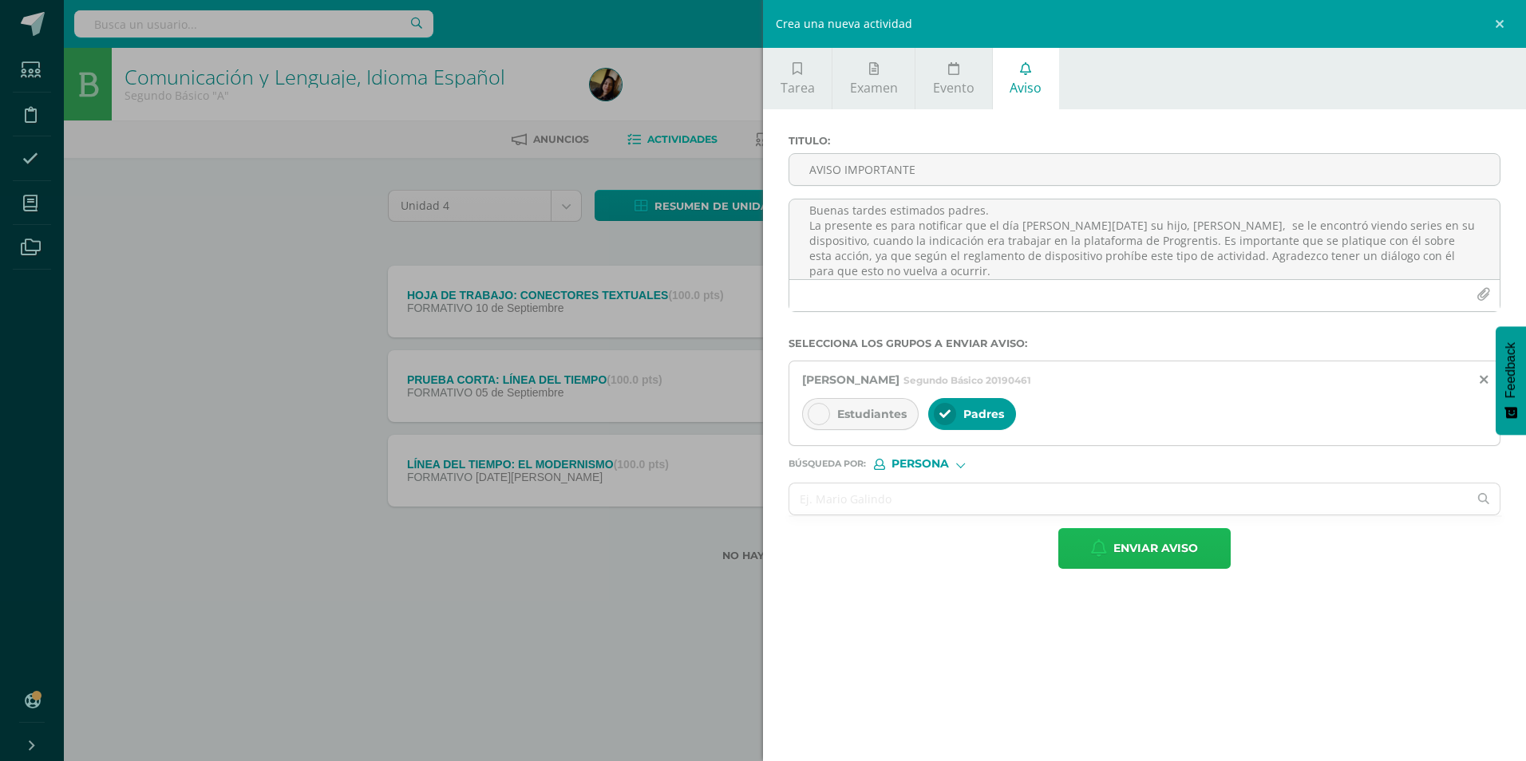
click at [1150, 552] on span "Enviar aviso" at bounding box center [1155, 548] width 85 height 39
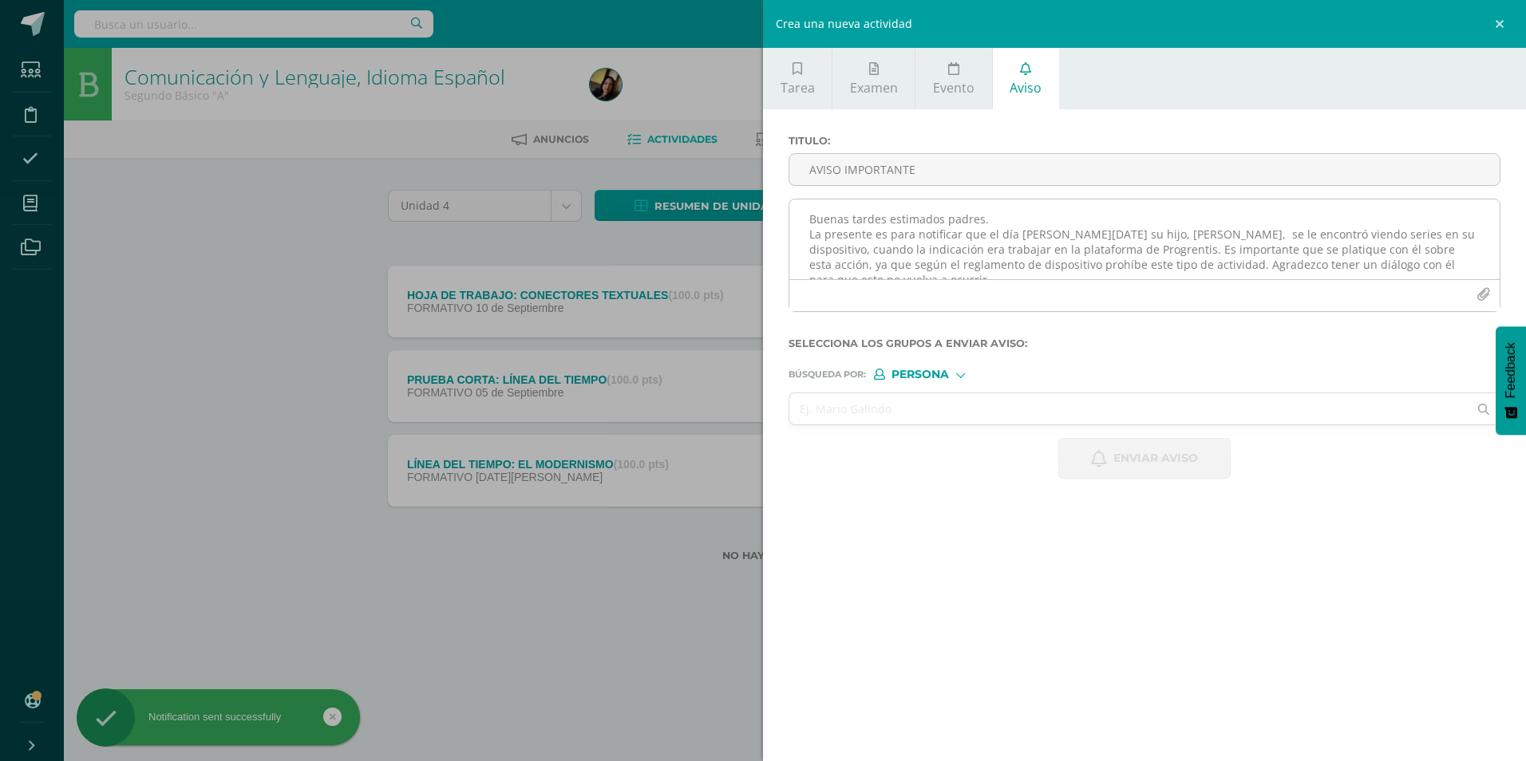
click at [862, 212] on textarea "Buenas tardes estimados padres. La presente es para notificar que el día [PERSO…" at bounding box center [1144, 240] width 710 height 80
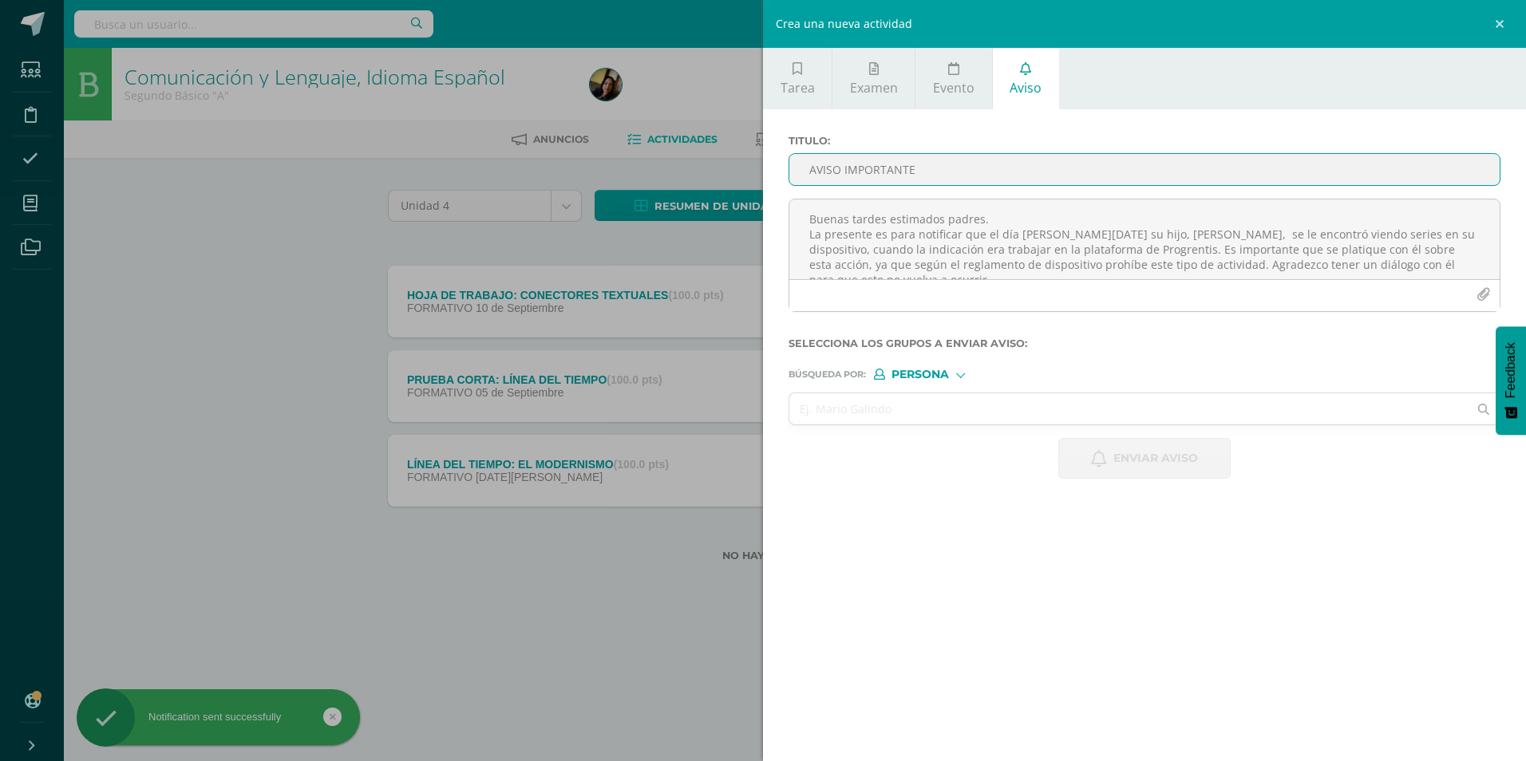
click at [860, 164] on input "AVISO IMPORTANTE" at bounding box center [1144, 169] width 710 height 31
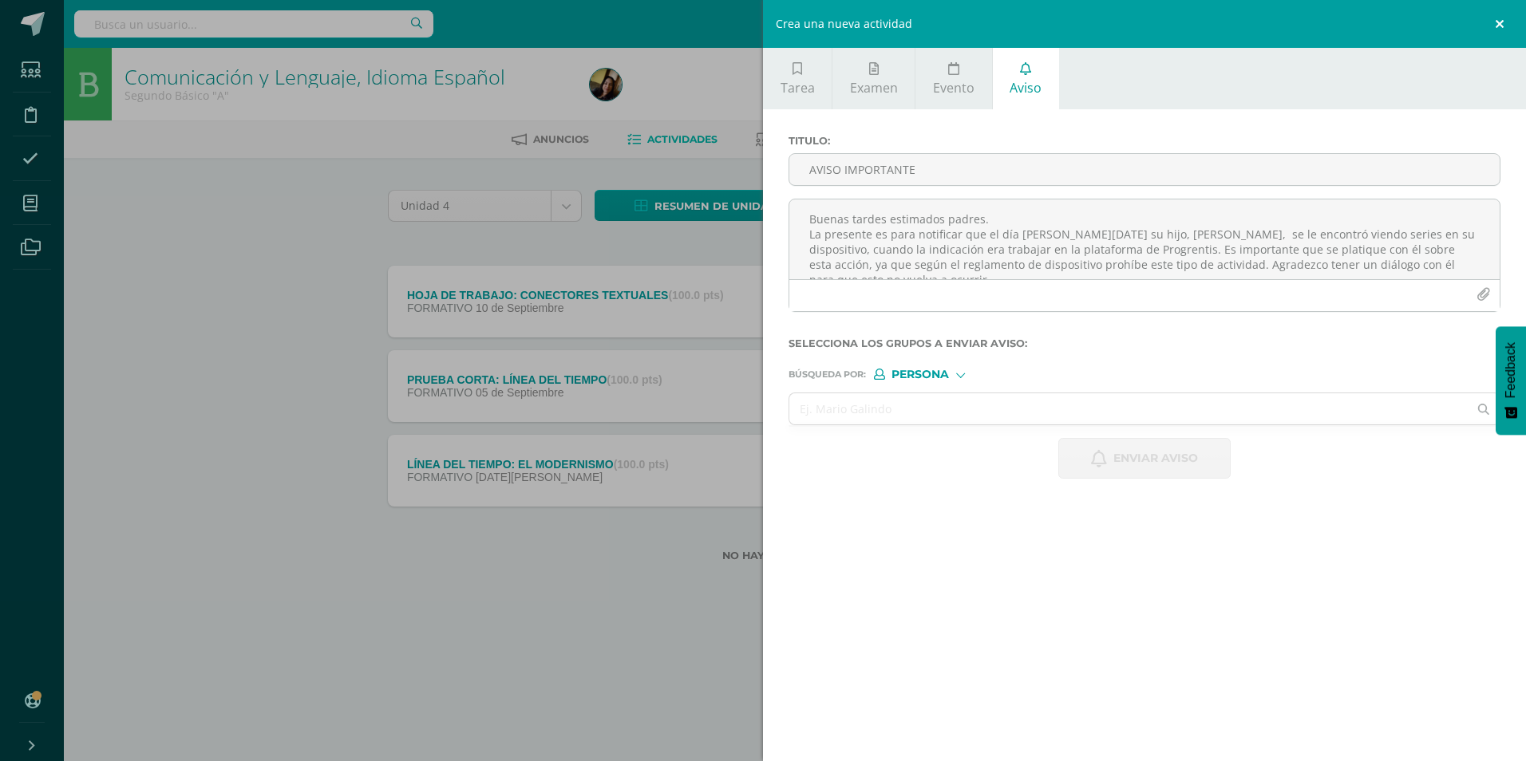
click at [1501, 22] on link at bounding box center [1502, 24] width 48 height 48
